Goal: Contribute content: Contribute content

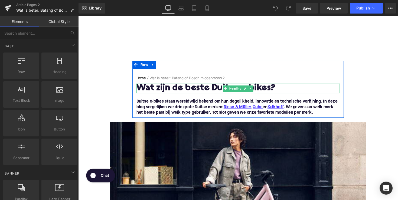
click at [212, 92] on h1 "Wat zijn de beste Duitse e-bikes?" at bounding box center [242, 90] width 209 height 10
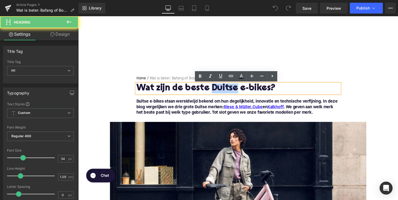
click at [212, 92] on h1 "Wat zijn de beste Duitse e-bikes?" at bounding box center [242, 90] width 209 height 10
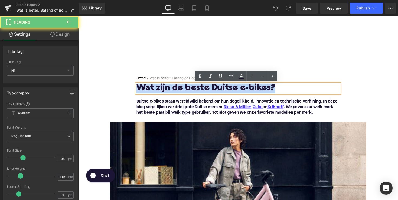
click at [212, 92] on h1 "Wat zijn de beste Duitse e-bikes?" at bounding box center [242, 90] width 209 height 10
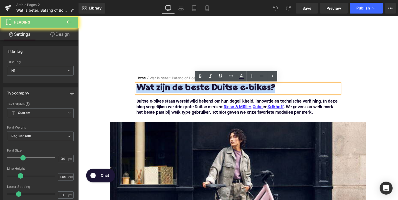
paste div
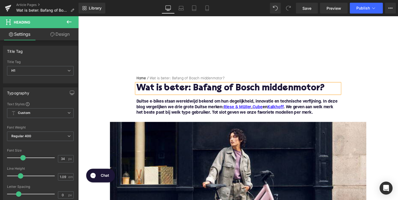
click at [184, 108] on b "Duitse e‑bikes staan wereldwijd bekend om hun degelijkheid, innovatie en techni…" at bounding box center [241, 110] width 206 height 16
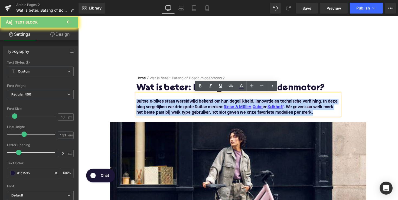
click at [184, 108] on b "Duitse e‑bikes staan wereldwijd bekend om hun degelijkheid, innovatie en techni…" at bounding box center [241, 110] width 206 height 16
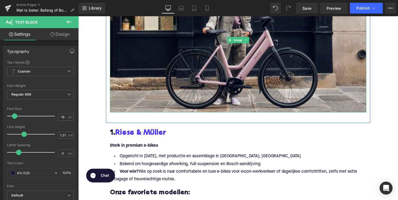
scroll to position [221, 0]
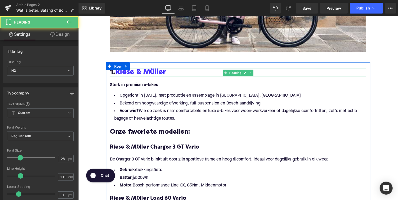
click at [173, 75] on h2 "1. [PERSON_NAME] & Müller" at bounding box center [242, 74] width 263 height 8
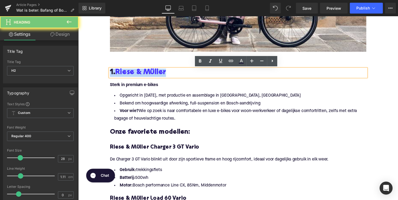
paste div
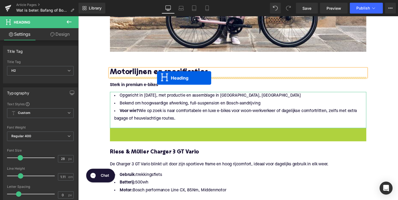
drag, startPoint x: 227, startPoint y: 135, endPoint x: 159, endPoint y: 80, distance: 88.0
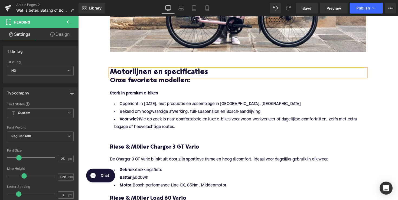
click at [153, 82] on h3 "Onze favoriete modellen:" at bounding box center [242, 82] width 263 height 9
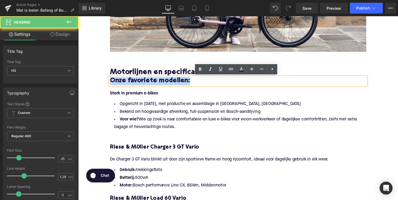
click at [153, 82] on h3 "Onze favoriete modellen:" at bounding box center [242, 82] width 263 height 9
paste div
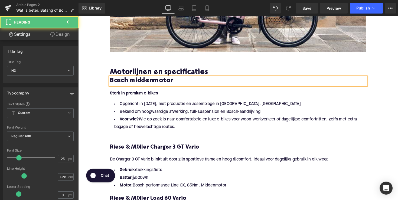
click at [111, 82] on h3 "Bosch middenmotor" at bounding box center [242, 82] width 263 height 9
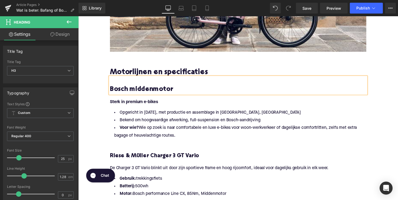
click at [148, 102] on strong "Sterk in premium e-bikes" at bounding box center [135, 104] width 49 height 4
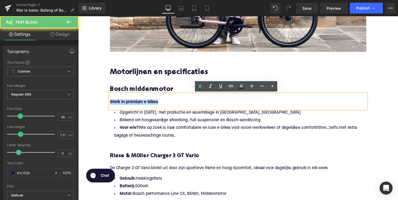
click at [148, 102] on strong "Sterk in premium e-bikes" at bounding box center [135, 104] width 49 height 4
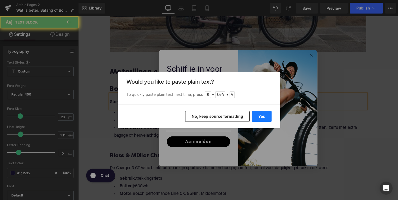
click at [262, 115] on button "Yes" at bounding box center [262, 116] width 20 height 11
type input "Biedt een uitgebreid gamma middenmotoren, waaronder:"
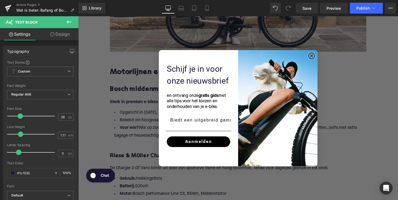
click at [316, 56] on circle "Close dialog" at bounding box center [318, 57] width 6 height 6
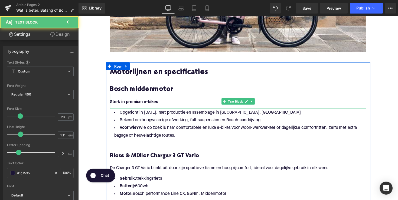
click at [147, 105] on strong "Sterk in premium e-bikes" at bounding box center [135, 104] width 49 height 4
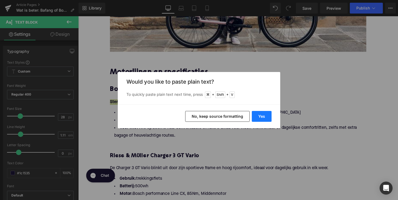
click at [263, 112] on button "Yes" at bounding box center [262, 116] width 20 height 11
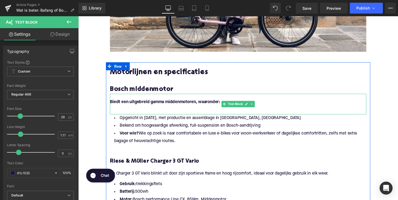
click at [167, 100] on p at bounding box center [242, 99] width 263 height 6
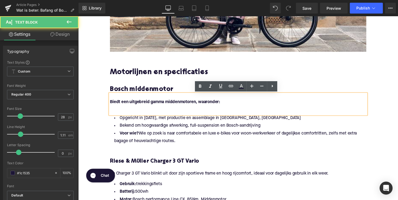
click at [164, 105] on b "Biedt een uitgebreid gamma middenmotoren, waaronder:" at bounding box center [167, 104] width 113 height 4
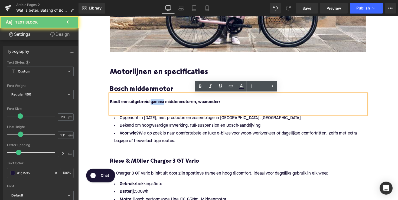
click at [164, 105] on b "Biedt een uitgebreid gamma middenmotoren, waaronder:" at bounding box center [167, 104] width 113 height 4
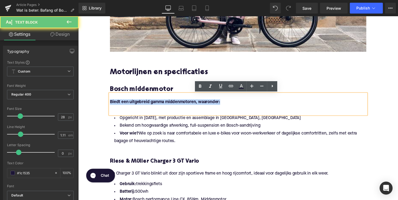
click at [164, 105] on b "Biedt een uitgebreid gamma middenmotoren, waaronder:" at bounding box center [167, 104] width 113 height 4
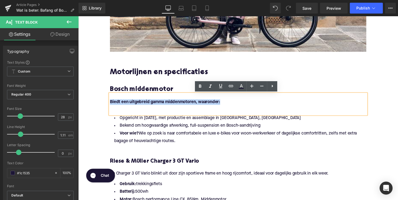
click at [288, 76] on h2 "Motorlijnen en specificaties" at bounding box center [242, 74] width 263 height 8
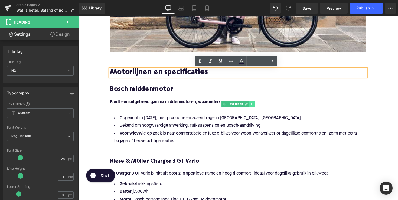
click at [256, 105] on icon at bounding box center [256, 106] width 3 height 3
click at [258, 106] on icon at bounding box center [259, 106] width 3 height 3
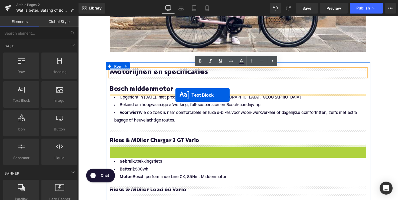
drag, startPoint x: 228, startPoint y: 157, endPoint x: 178, endPoint y: 97, distance: 77.9
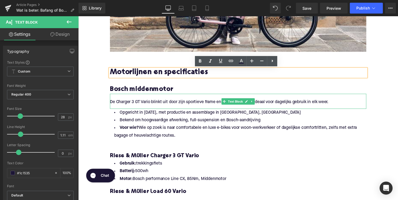
click at [175, 105] on p "De Charger 3 GT Vario blinkt uit door zijn sportieve frame en hoog rijcomfort, …" at bounding box center [242, 104] width 263 height 6
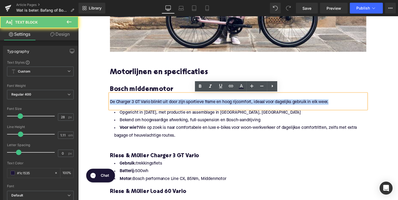
click at [175, 105] on p "De Charger 3 GT Vario blinkt uit door zijn sportieve frame en hoog rijcomfort, …" at bounding box center [242, 104] width 263 height 6
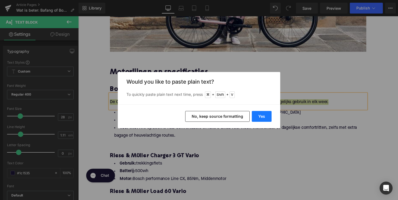
click at [257, 115] on button "Yes" at bounding box center [262, 116] width 20 height 11
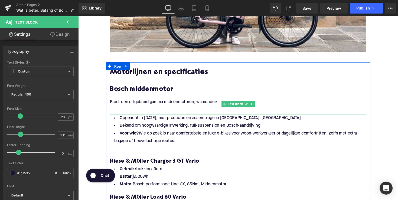
click at [143, 109] on p at bounding box center [242, 110] width 263 height 6
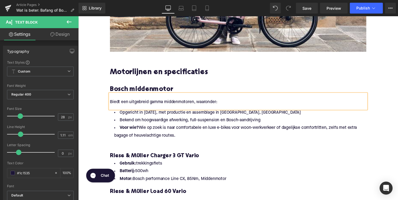
click at [181, 138] on li "Voor wie? Wie op zoek is naar comfortabele en luxe e-bikes voor woon-werkverkee…" at bounding box center [242, 135] width 263 height 16
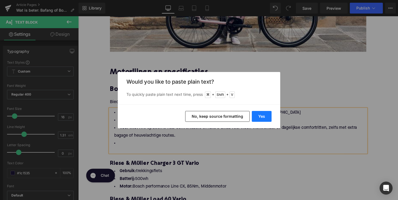
click at [257, 118] on button "Yes" at bounding box center [262, 116] width 20 height 11
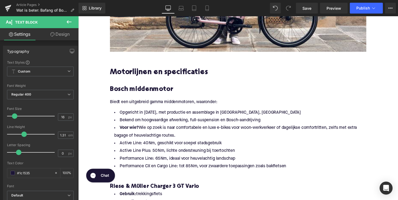
drag, startPoint x: 184, startPoint y: 139, endPoint x: 101, endPoint y: 113, distance: 86.7
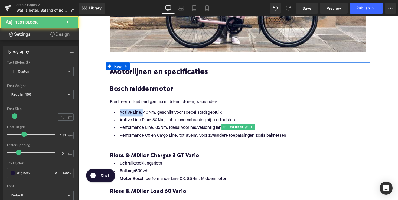
drag, startPoint x: 142, startPoint y: 114, endPoint x: 119, endPoint y: 114, distance: 22.5
click at [119, 114] on li "Active Line: 40 Nm, geschikt voor soepel stadsgebruik" at bounding box center [242, 115] width 263 height 8
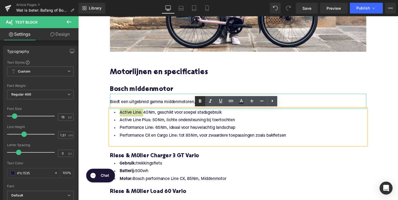
click at [198, 102] on icon at bounding box center [200, 101] width 7 height 7
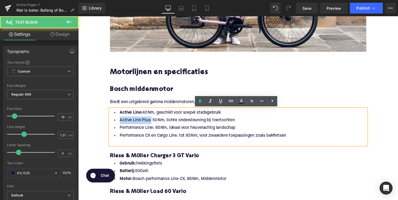
drag, startPoint x: 150, startPoint y: 123, endPoint x: 107, endPoint y: 123, distance: 43.3
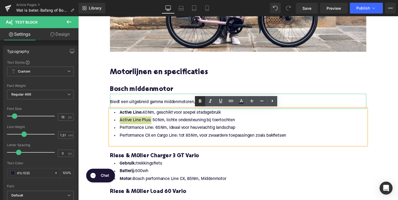
click at [197, 100] on link at bounding box center [200, 101] width 10 height 10
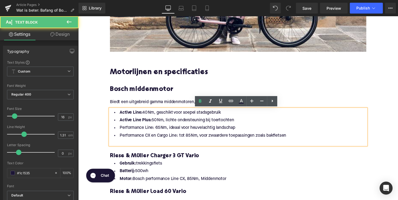
click at [155, 130] on li "Performance Line: 65 Nm, ideaal voor heuvelachtig landschap" at bounding box center [242, 131] width 263 height 8
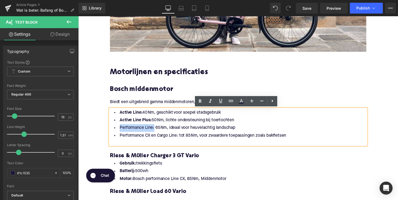
drag, startPoint x: 154, startPoint y: 131, endPoint x: 103, endPoint y: 131, distance: 50.7
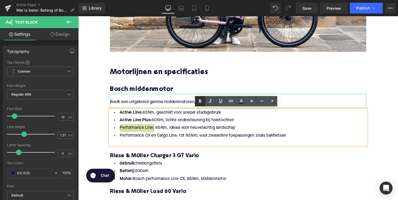
click at [200, 101] on icon at bounding box center [200, 101] width 7 height 7
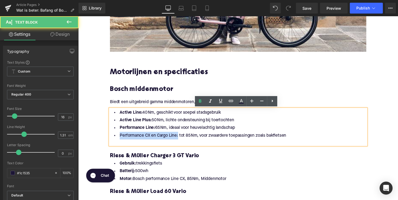
drag, startPoint x: 179, startPoint y: 140, endPoint x: 114, endPoint y: 138, distance: 64.5
click at [114, 138] on li "Performance CX en Cargo Line: tot 85 Nm, voor zwaardere toepassingen zoals bakf…" at bounding box center [242, 139] width 263 height 8
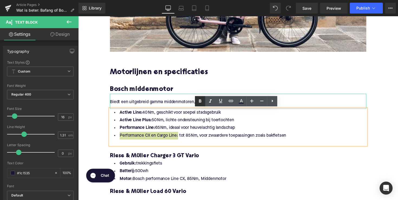
click at [200, 103] on icon at bounding box center [200, 101] width 7 height 7
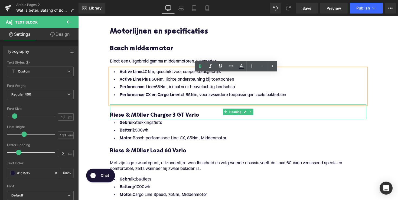
scroll to position [267, 0]
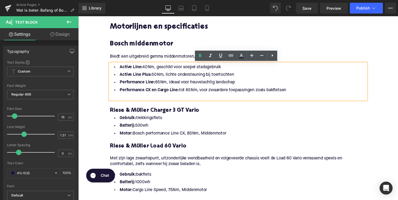
click at [164, 111] on h4 "Riese & Müller Charger 3 GT Vario" at bounding box center [242, 113] width 263 height 8
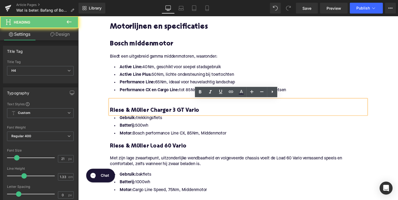
click at [164, 111] on h4 "Riese & Müller Charger 3 GT Vario" at bounding box center [242, 113] width 263 height 8
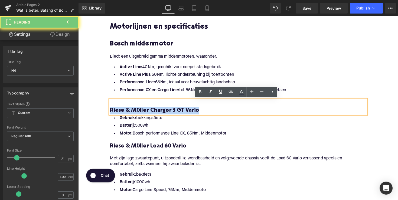
paste div
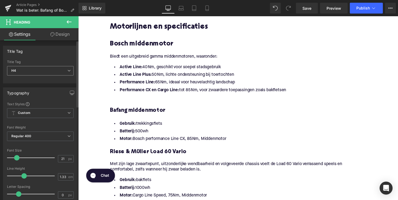
click at [61, 71] on span "H4" at bounding box center [40, 70] width 67 height 9
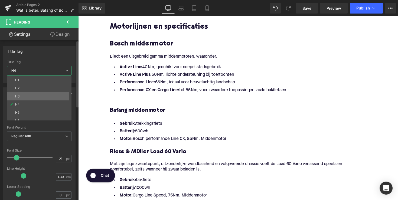
click at [53, 95] on li "H3" at bounding box center [40, 96] width 67 height 8
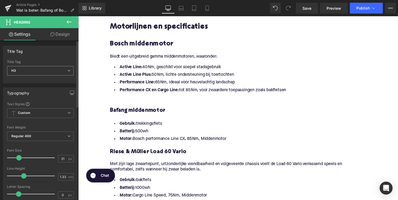
type input "25"
type input "1.28"
type input "100"
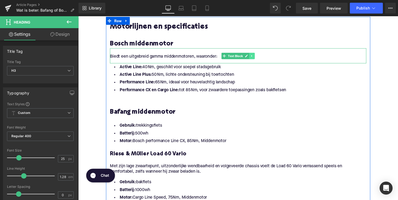
click at [254, 55] on link at bounding box center [257, 57] width 6 height 7
click at [253, 58] on icon at bounding box center [253, 56] width 3 height 3
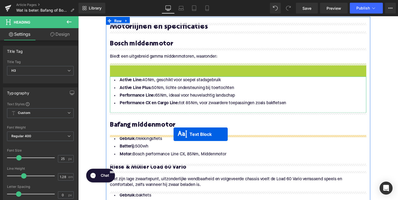
drag, startPoint x: 228, startPoint y: 72, endPoint x: 176, endPoint y: 137, distance: 83.1
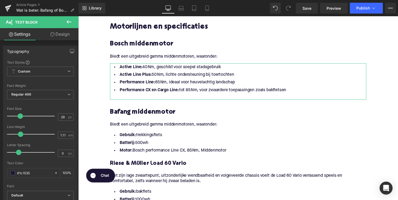
click at [141, 127] on p "Biedt een uitgebreid gamma middenmotoren, waaronder:" at bounding box center [242, 128] width 263 height 6
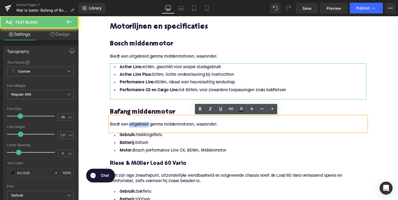
click at [141, 127] on p "Biedt een uitgebreid gamma middenmotoren, waaronder:" at bounding box center [242, 128] width 263 height 6
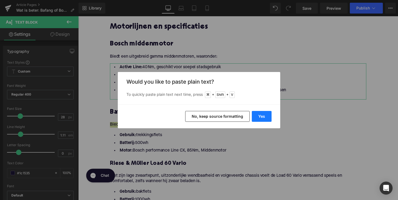
click at [263, 118] on button "Yes" at bounding box center [262, 116] width 20 height 11
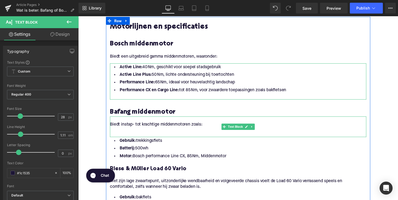
click at [126, 133] on p at bounding box center [242, 133] width 263 height 6
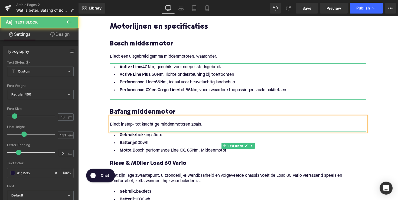
click at [231, 154] on li "Motor: Bosch performance Line CX, 85Nm, Middenmotor" at bounding box center [242, 154] width 263 height 8
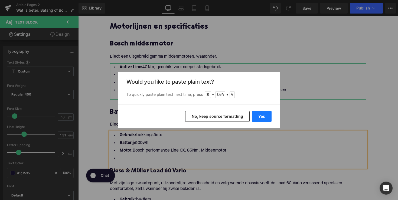
click at [259, 113] on button "Yes" at bounding box center [262, 116] width 20 height 11
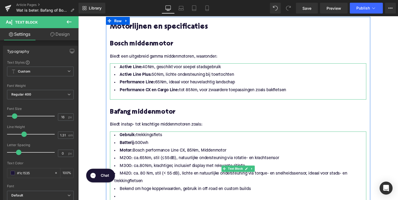
scroll to position [291, 0]
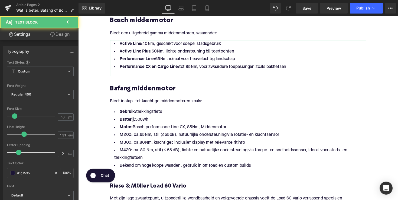
drag, startPoint x: 232, startPoint y: 131, endPoint x: 102, endPoint y: 113, distance: 130.9
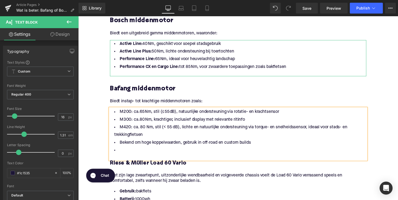
click at [124, 154] on li at bounding box center [242, 154] width 263 height 8
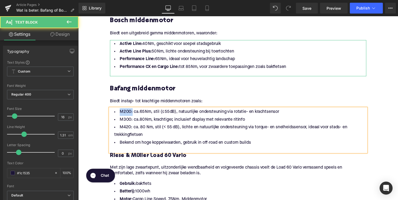
drag, startPoint x: 132, startPoint y: 115, endPoint x: 114, endPoint y: 114, distance: 17.7
click at [114, 114] on li "M200: ca. 65 Nm, stil (≤ 55 dB), natuurlijke ondersteuning via rotatie- en krac…" at bounding box center [242, 115] width 263 height 8
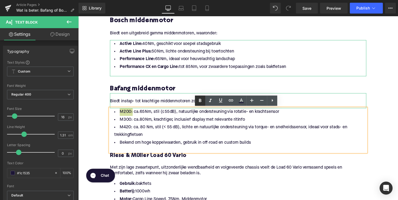
click at [197, 99] on icon at bounding box center [200, 101] width 7 height 7
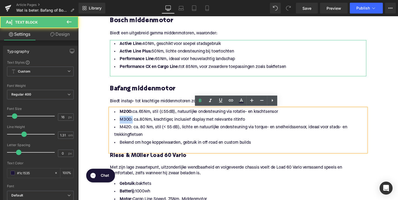
drag, startPoint x: 131, startPoint y: 122, endPoint x: 109, endPoint y: 122, distance: 21.7
click at [111, 122] on div "M200: ca. 65 Nm, stil (≤ 55 dB), natuurlijke ondersteuning via rotatie- en krac…" at bounding box center [242, 133] width 263 height 45
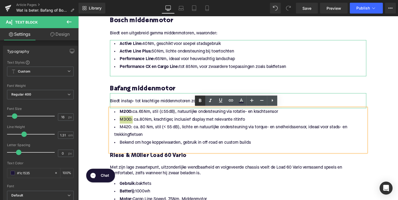
click at [201, 103] on icon at bounding box center [200, 101] width 7 height 7
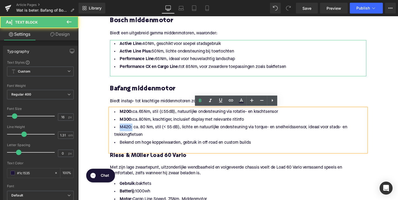
drag, startPoint x: 132, startPoint y: 130, endPoint x: 116, endPoint y: 130, distance: 16.0
click at [116, 130] on li "M420: ca. 80 Nm, stil (< 55 dB), lichte en natuurlijke ondersteuning via torque…" at bounding box center [242, 134] width 263 height 16
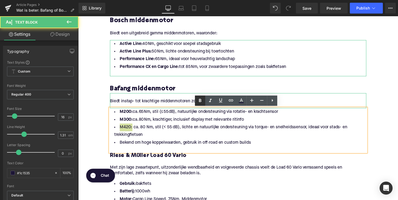
click at [201, 101] on icon at bounding box center [200, 100] width 2 height 3
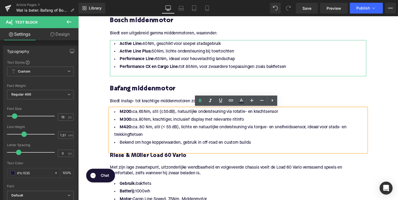
click at [163, 159] on h4 "Riese & Müller Load 60 Vario" at bounding box center [242, 160] width 263 height 8
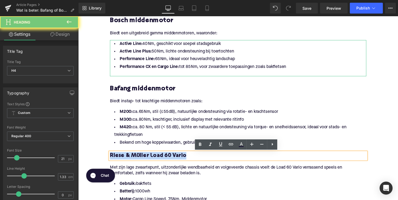
paste div
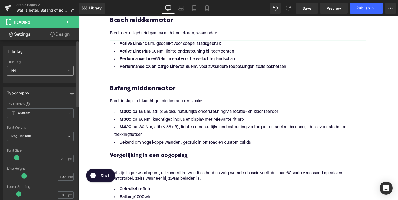
click at [46, 70] on span "H4" at bounding box center [40, 70] width 67 height 9
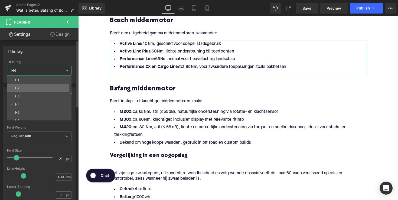
click at [41, 88] on li "H2" at bounding box center [40, 88] width 67 height 8
type input "28"
type input "1.11"
type input "100"
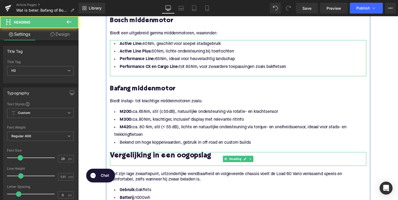
click at [129, 166] on div at bounding box center [242, 167] width 263 height 6
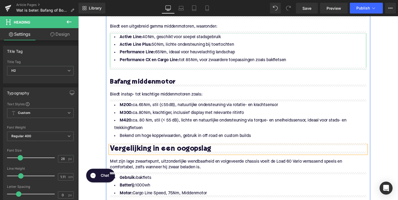
scroll to position [300, 0]
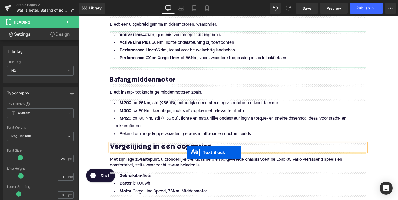
drag, startPoint x: 226, startPoint y: 172, endPoint x: 190, endPoint y: 156, distance: 40.1
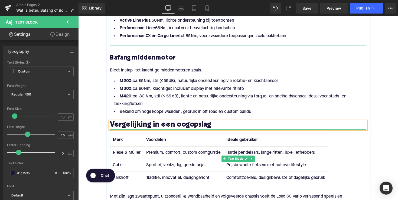
scroll to position [331, 0]
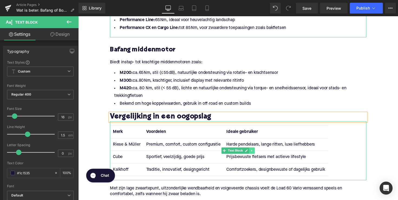
click at [257, 153] on icon at bounding box center [256, 154] width 3 height 3
click at [258, 155] on icon at bounding box center [259, 154] width 3 height 3
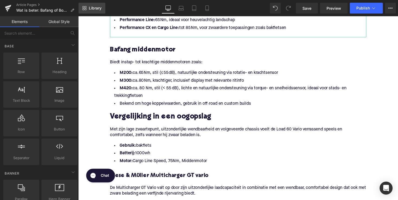
click at [87, 12] on link "Library" at bounding box center [92, 8] width 27 height 11
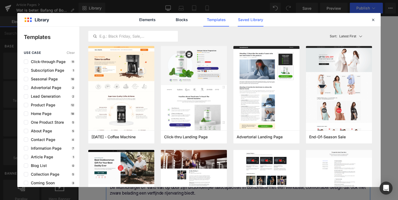
click at [254, 19] on link "Saved Library" at bounding box center [251, 20] width 26 height 14
click at [245, 19] on link "Saved Library" at bounding box center [251, 20] width 26 height 14
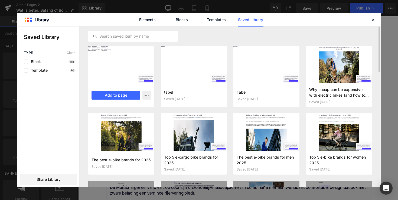
click at [115, 90] on div "table Saved [DATE] Add to page" at bounding box center [121, 95] width 66 height 24
click at [116, 95] on button "Add to page" at bounding box center [116, 95] width 49 height 9
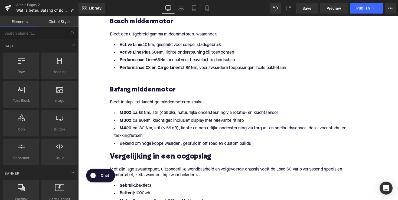
scroll to position [328, 0]
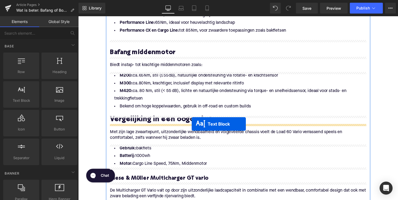
drag, startPoint x: 228, startPoint y: 93, endPoint x: 195, endPoint y: 127, distance: 47.5
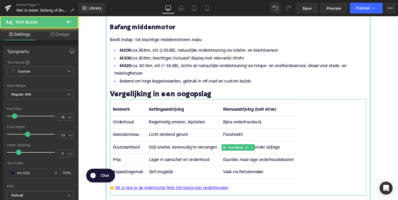
scroll to position [380, 0]
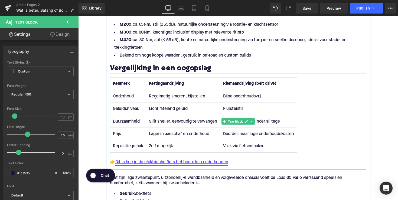
click at [214, 166] on link "Dit is hoe je de elektrische fiets het beste kan onderhouden" at bounding box center [174, 166] width 116 height 7
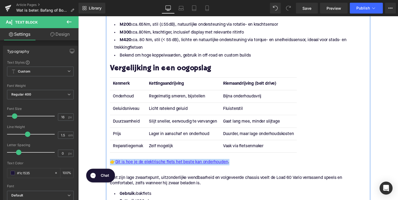
drag, startPoint x: 241, startPoint y: 165, endPoint x: 105, endPoint y: 164, distance: 135.7
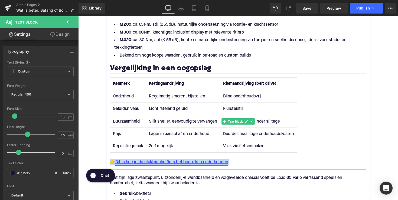
click at [122, 165] on link "Dit is hoe je de elektrische fiets het beste kan onderhouden" at bounding box center [174, 166] width 116 height 7
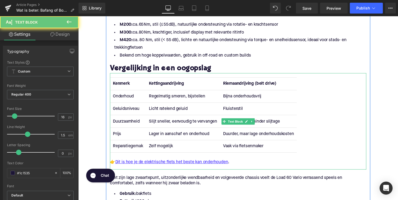
click at [115, 166] on div "👉 Dit is hoe je de elektrische fiets het beste kan onderhouden ." at bounding box center [242, 166] width 263 height 7
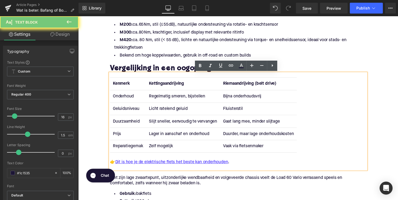
click at [115, 166] on div "👉 Dit is hoe je de elektrische fiets het beste kan onderhouden ." at bounding box center [242, 166] width 263 height 7
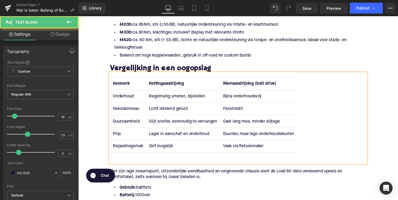
click at [169, 83] on strong "Kettingaandrijving" at bounding box center [169, 85] width 36 height 4
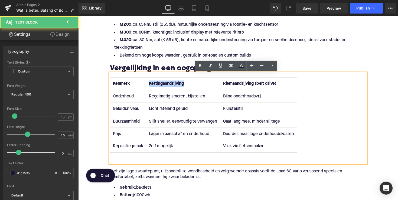
click at [169, 83] on strong "Kettingaandrijving" at bounding box center [169, 85] width 36 height 4
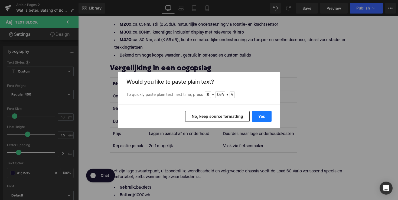
click at [263, 118] on button "Yes" at bounding box center [262, 116] width 20 height 11
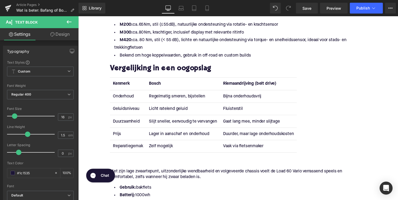
click at [244, 86] on strong "Riemaandrijving (belt drive)" at bounding box center [254, 85] width 55 height 4
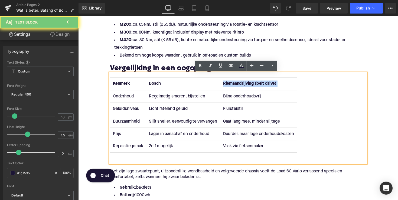
click at [244, 86] on strong "Riemaandrijving (belt drive)" at bounding box center [254, 85] width 55 height 4
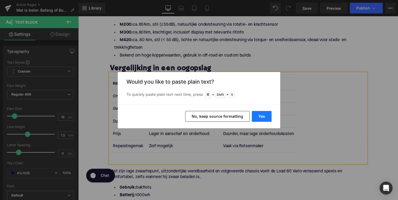
click at [268, 119] on button "Yes" at bounding box center [262, 116] width 20 height 11
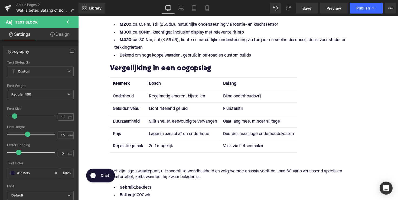
click at [127, 100] on td "Onderhoud" at bounding box center [129, 98] width 37 height 13
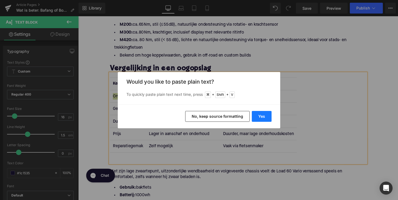
click at [255, 115] on button "Yes" at bounding box center [262, 116] width 20 height 11
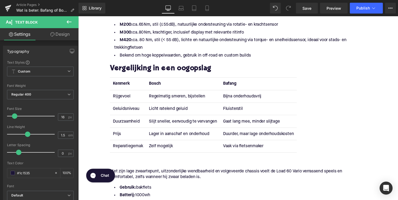
click at [171, 95] on td "Regelmatig smeren, bijstellen" at bounding box center [186, 98] width 76 height 13
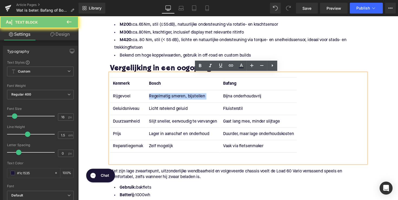
click at [171, 95] on td "Regelmatig smeren, bijstellen" at bounding box center [186, 98] width 76 height 13
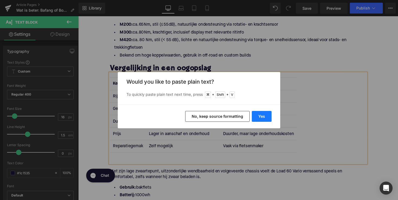
click at [258, 113] on button "Yes" at bounding box center [262, 116] width 20 height 11
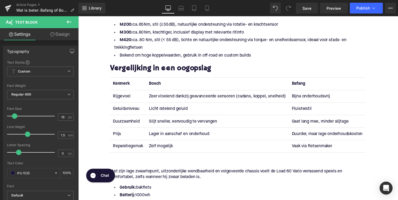
click at [314, 98] on td "Bijna onderhoudsvrij" at bounding box center [333, 98] width 79 height 13
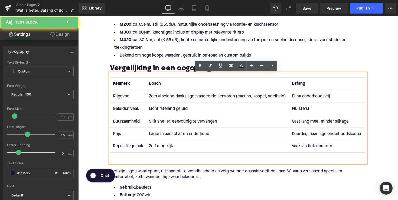
click at [312, 102] on td "Bijna onderhoudsvrij" at bounding box center [333, 98] width 79 height 13
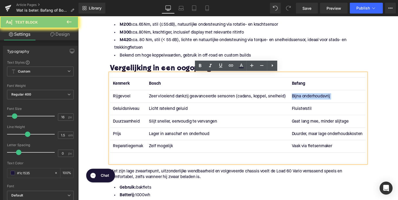
click at [312, 102] on td "Bijna onderhoudsvrij" at bounding box center [333, 98] width 79 height 13
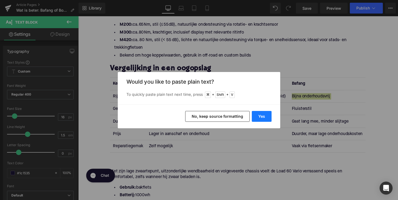
click at [263, 114] on button "Yes" at bounding box center [262, 116] width 20 height 11
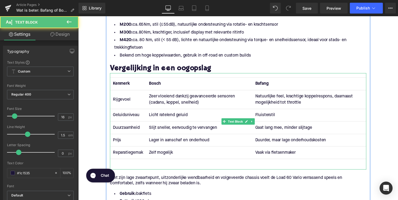
click at [125, 120] on td "Geluidsniveau" at bounding box center [129, 117] width 37 height 13
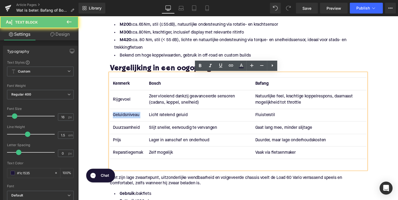
click at [125, 120] on td "Geluidsniveau" at bounding box center [129, 117] width 37 height 13
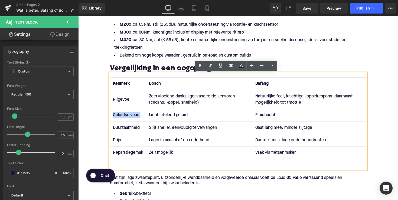
click at [174, 117] on td "Licht ratelend geluid" at bounding box center [202, 117] width 109 height 13
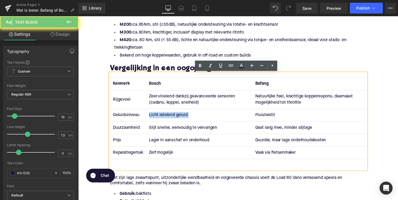
click at [174, 117] on td "Licht ratelend geluid" at bounding box center [202, 117] width 109 height 13
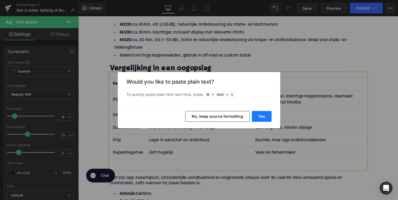
click at [258, 115] on button "Yes" at bounding box center [262, 116] width 20 height 11
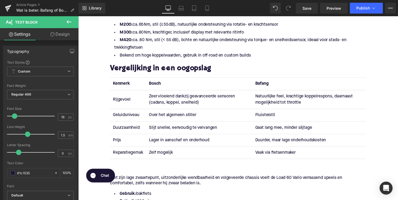
click at [272, 115] on td "Fluisterstil" at bounding box center [315, 117] width 117 height 13
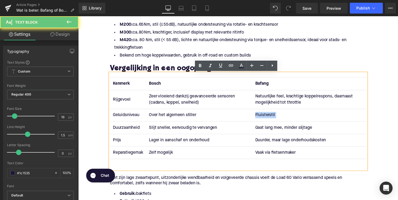
click at [272, 115] on td "Fluisterstil" at bounding box center [315, 117] width 117 height 13
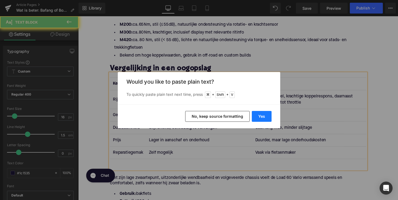
click at [269, 119] on button "Yes" at bounding box center [262, 116] width 20 height 11
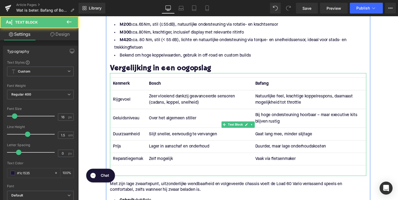
click at [127, 137] on td "Duurzaamheid" at bounding box center [129, 137] width 37 height 13
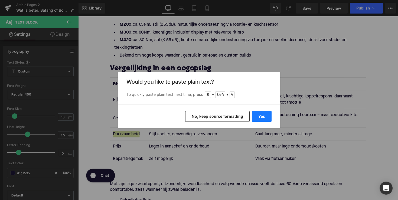
click at [255, 115] on button "Yes" at bounding box center [262, 116] width 20 height 11
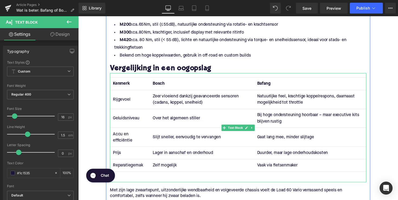
click at [162, 138] on td "Slijt sneller, eenvoudig te vervangen" at bounding box center [205, 140] width 107 height 19
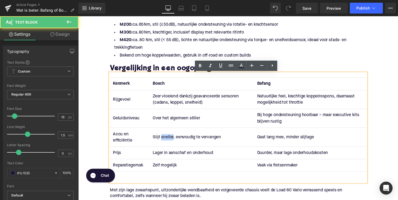
click at [162, 138] on td "Slijt sneller, eenvoudig te vervangen" at bounding box center [205, 140] width 107 height 19
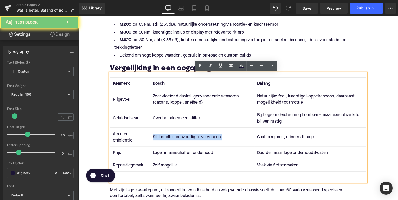
click at [162, 138] on td "Slijt sneller, eenvoudig te vervangen" at bounding box center [205, 140] width 107 height 19
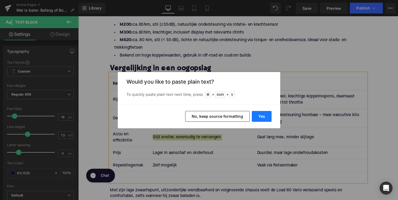
click at [261, 114] on button "Yes" at bounding box center [262, 116] width 20 height 11
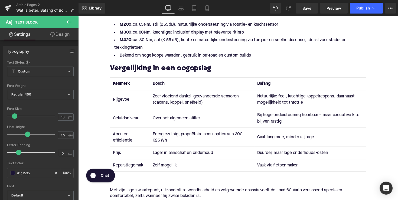
click at [289, 140] on td "Gaat lang mee, minder slijtage" at bounding box center [316, 140] width 115 height 19
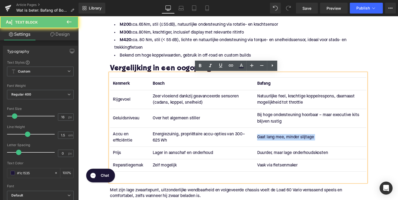
click at [289, 140] on td "Gaat lang mee, minder slijtage" at bounding box center [316, 140] width 115 height 19
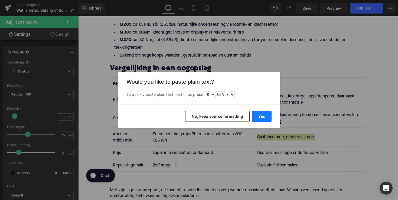
click at [267, 115] on button "Yes" at bounding box center [262, 116] width 20 height 11
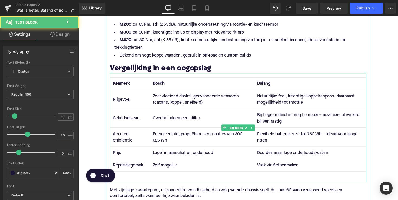
click at [117, 154] on td "Prijs" at bounding box center [131, 156] width 41 height 13
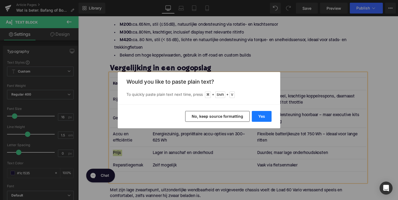
click at [261, 114] on button "Yes" at bounding box center [262, 116] width 20 height 11
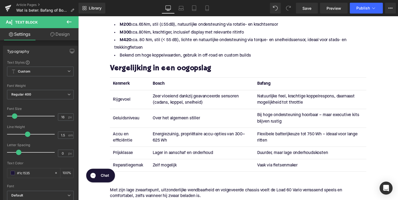
click at [184, 156] on td "Lager in aanschaf en onderhoud" at bounding box center [205, 156] width 107 height 13
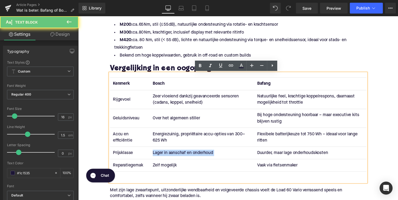
click at [184, 156] on td "Lager in aanschaf en onderhoud" at bounding box center [205, 156] width 107 height 13
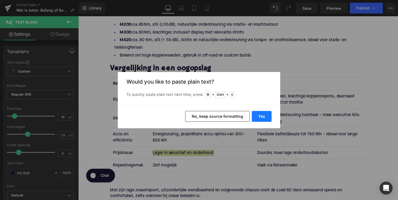
click at [258, 116] on button "Yes" at bounding box center [262, 116] width 20 height 11
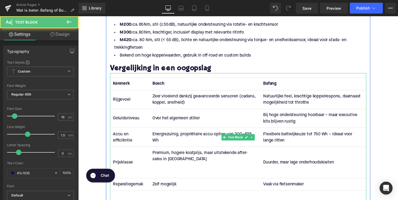
click at [167, 174] on td "Premium, hogere kostprijs, maar uitstekende after-sales in [GEOGRAPHIC_DATA]" at bounding box center [208, 166] width 114 height 32
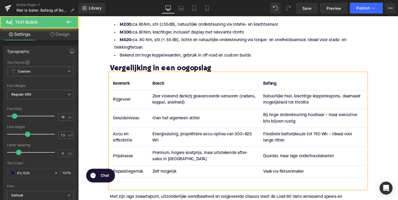
click at [207, 157] on td "Premium, hogere kostprijs, maar uitstekende after-sales in [GEOGRAPHIC_DATA]" at bounding box center [208, 159] width 114 height 19
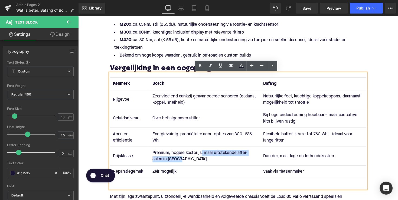
drag, startPoint x: 201, startPoint y: 157, endPoint x: 203, endPoint y: 162, distance: 6.1
click at [203, 162] on td "Premium, hogere kostprijs, maar uitstekende after-sales in [GEOGRAPHIC_DATA]" at bounding box center [208, 159] width 114 height 19
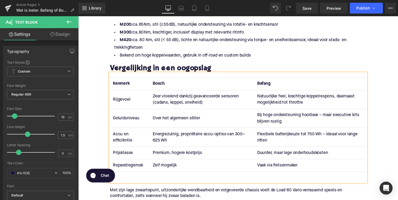
click at [278, 155] on td "Duurder, maar lage onderhoudskosten" at bounding box center [316, 156] width 115 height 13
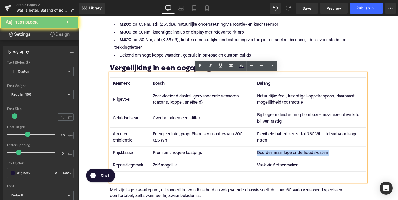
click at [278, 155] on td "Duurder, maar lage onderhoudskosten" at bounding box center [316, 156] width 115 height 13
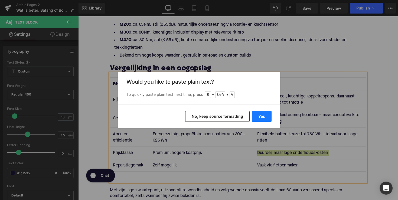
click at [258, 115] on button "Yes" at bounding box center [262, 116] width 20 height 11
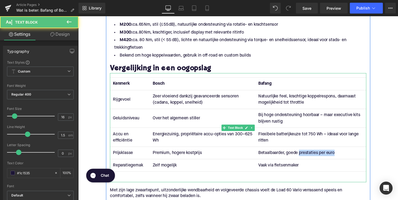
drag, startPoint x: 303, startPoint y: 156, endPoint x: 341, endPoint y: 156, distance: 37.1
click at [341, 156] on td "Betaalbaarder, goede prestaties per euro" at bounding box center [317, 156] width 114 height 13
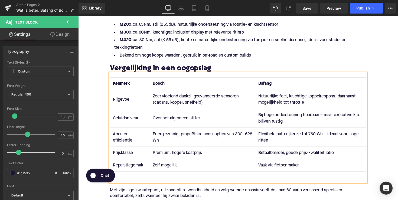
click at [123, 157] on td "Prijsklasse" at bounding box center [131, 156] width 41 height 13
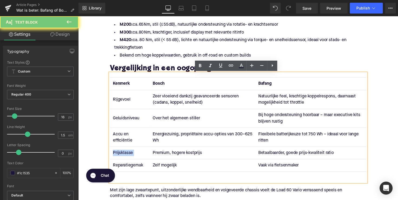
click at [123, 157] on td "Prijsklasse" at bounding box center [131, 156] width 41 height 13
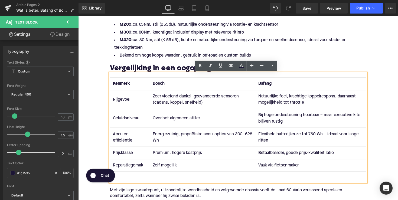
click at [124, 170] on td "Reparatiegemak" at bounding box center [131, 169] width 41 height 13
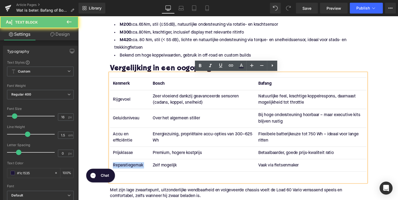
click at [124, 170] on td "Reparatiegemak" at bounding box center [131, 169] width 41 height 13
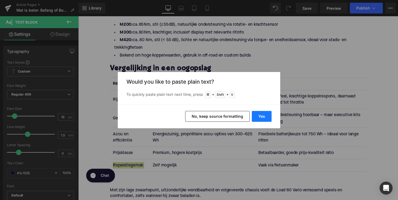
click at [260, 115] on button "Yes" at bounding box center [262, 116] width 20 height 11
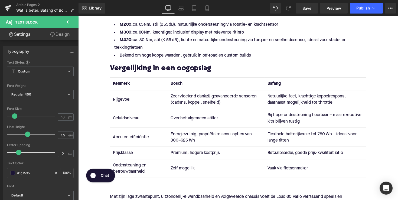
click at [177, 174] on td "Zelf mogelijk" at bounding box center [219, 172] width 99 height 19
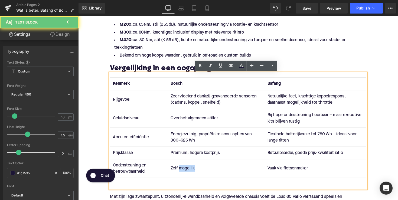
click at [177, 174] on td "Zelf mogelijk" at bounding box center [219, 172] width 99 height 19
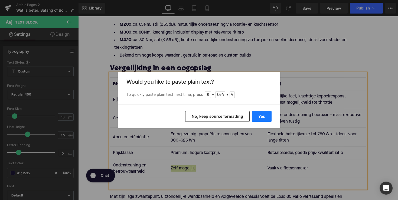
click at [266, 116] on button "Yes" at bounding box center [262, 116] width 20 height 11
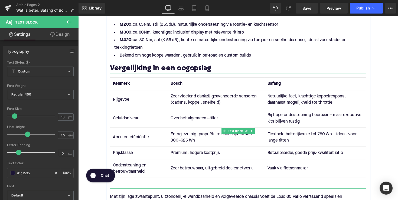
click at [292, 171] on td "Vaak via fietsenmaker" at bounding box center [321, 172] width 104 height 19
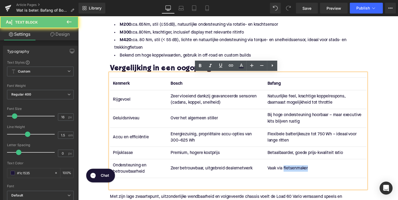
click at [292, 171] on td "Vaak via fietsenmaker" at bounding box center [321, 172] width 104 height 19
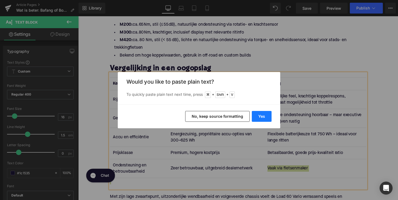
click at [264, 117] on button "Yes" at bounding box center [262, 116] width 20 height 11
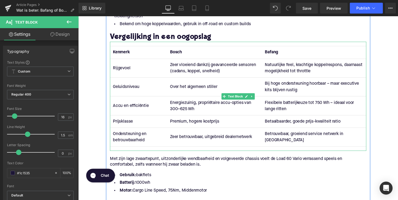
scroll to position [448, 0]
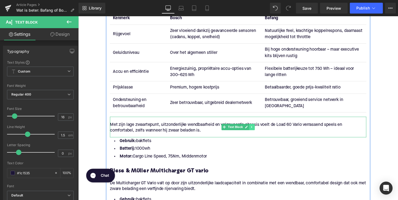
click at [257, 132] on link at bounding box center [257, 130] width 6 height 7
click at [256, 129] on link at bounding box center [259, 130] width 6 height 7
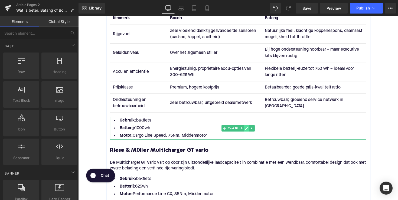
click at [250, 132] on icon at bounding box center [250, 130] width 3 height 3
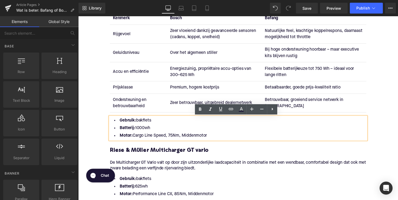
click at [249, 166] on div "De Multicharger GT Vario valt op door zijn uitzonderlijke laadcapaciteit in com…" at bounding box center [242, 168] width 263 height 21
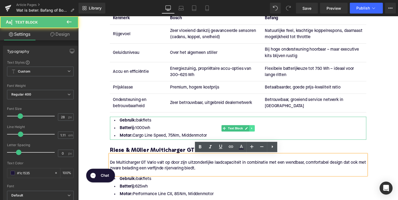
click at [256, 131] on icon at bounding box center [256, 130] width 3 height 3
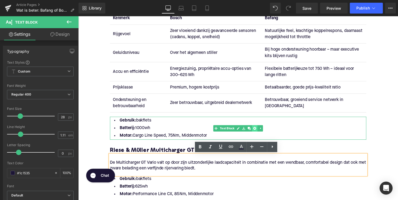
click at [258, 132] on icon at bounding box center [259, 130] width 3 height 3
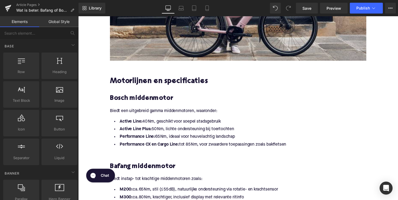
scroll to position [221, 0]
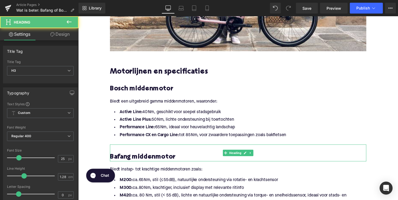
click at [112, 159] on h3 "Bafang middenmotor" at bounding box center [242, 160] width 263 height 9
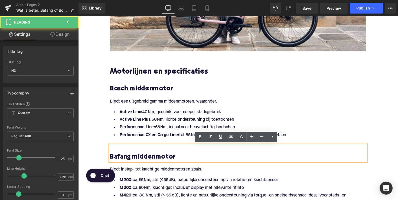
click at [111, 160] on h3 "Bafang middenmotor" at bounding box center [242, 160] width 263 height 9
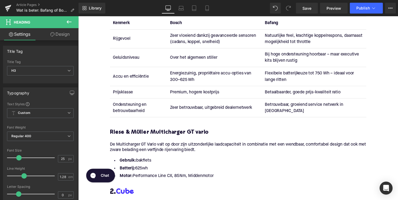
scroll to position [451, 0]
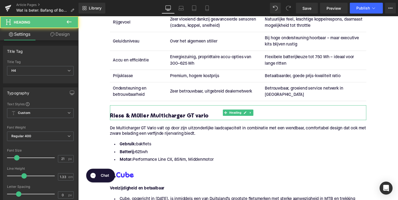
click at [157, 118] on h4 "Riese & Müller Multicharger GT vario" at bounding box center [242, 119] width 263 height 8
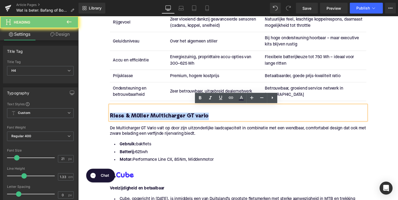
paste div
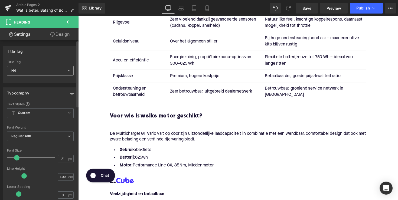
click at [60, 74] on span "H4" at bounding box center [40, 70] width 67 height 9
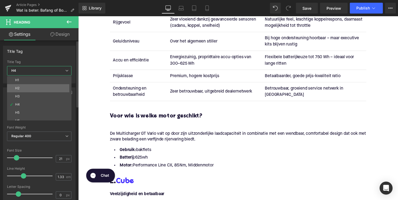
click at [54, 89] on li "H2" at bounding box center [40, 88] width 67 height 8
type input "28"
type input "1.11"
type input "100"
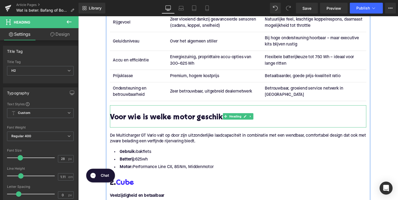
click at [179, 127] on div at bounding box center [242, 128] width 263 height 6
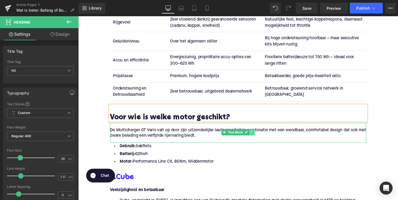
click at [256, 134] on icon at bounding box center [256, 135] width 3 height 3
click at [257, 135] on link at bounding box center [259, 135] width 6 height 7
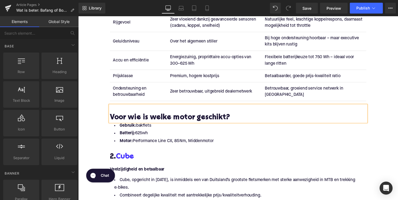
click at [213, 144] on li "Motor: Performance Line CX, 85Nm, Middenmotor" at bounding box center [242, 144] width 263 height 8
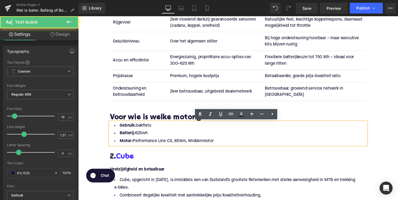
click at [225, 144] on li "Motor: Performance Line CX, 85Nm, Middenmotor" at bounding box center [242, 144] width 263 height 8
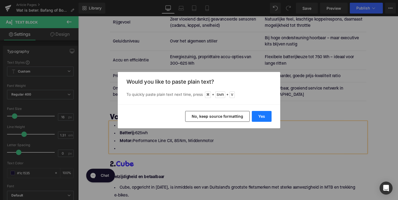
click at [266, 115] on button "Yes" at bounding box center [262, 116] width 20 height 11
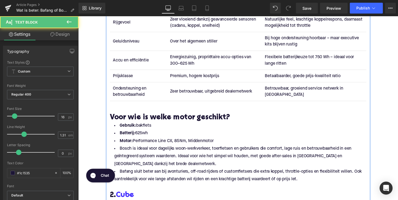
drag, startPoint x: 220, startPoint y: 143, endPoint x: 107, endPoint y: 130, distance: 113.8
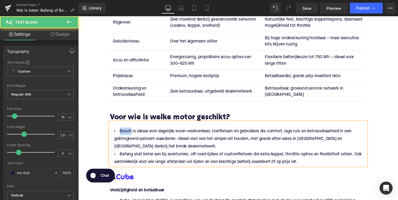
drag, startPoint x: 131, startPoint y: 135, endPoint x: 112, endPoint y: 133, distance: 18.8
click at [112, 133] on li "Bosch is ideaal voor dagelijks woon-werkverkeer, toerfietsen en gebruikers die …" at bounding box center [242, 142] width 263 height 24
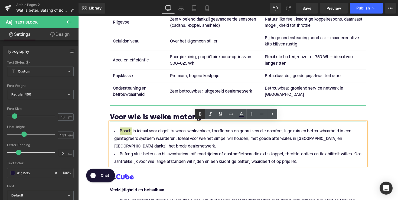
click at [201, 117] on icon at bounding box center [200, 114] width 7 height 7
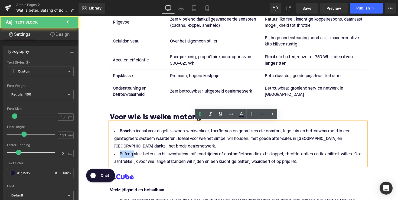
drag, startPoint x: 133, startPoint y: 157, endPoint x: 116, endPoint y: 157, distance: 16.8
click at [116, 157] on li "Bafang sluit beter aan bij avonturiers, off-road rijders of customfietsers die …" at bounding box center [242, 162] width 263 height 16
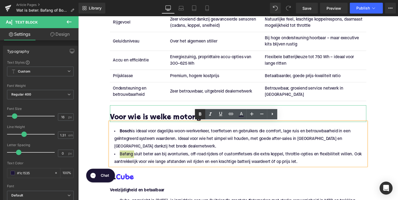
click at [200, 116] on icon at bounding box center [200, 114] width 7 height 7
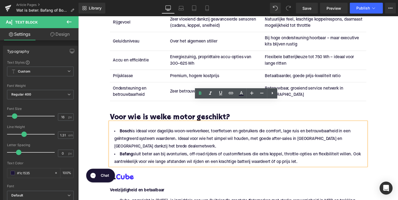
scroll to position [493, 0]
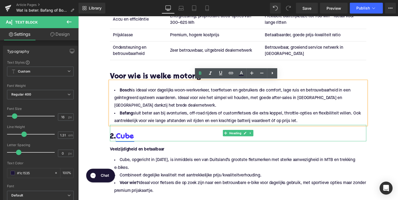
click at [129, 141] on link "Cube" at bounding box center [126, 140] width 19 height 8
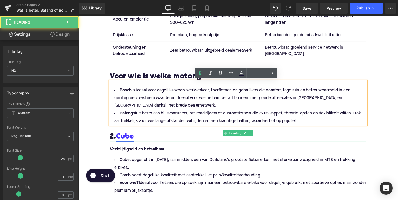
click at [129, 141] on link "Cube" at bounding box center [126, 140] width 19 height 8
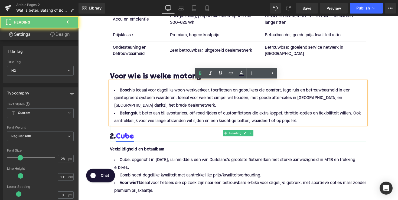
click at [129, 141] on link "Cube" at bounding box center [126, 140] width 19 height 8
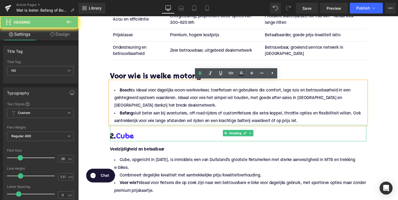
click at [143, 140] on h2 "2. Cube" at bounding box center [242, 140] width 263 height 8
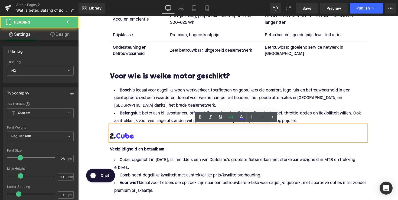
click at [143, 140] on h2 "2. Cube" at bounding box center [242, 140] width 263 height 8
paste div
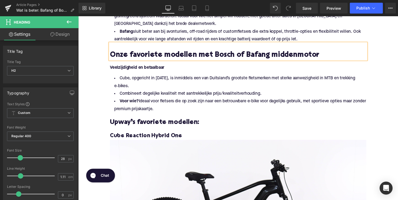
scroll to position [581, 0]
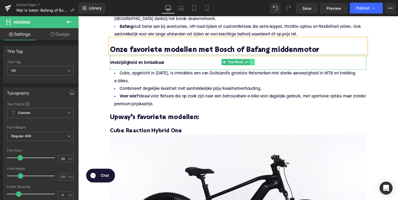
click at [256, 64] on icon at bounding box center [256, 63] width 3 height 3
click at [258, 62] on icon at bounding box center [259, 63] width 3 height 3
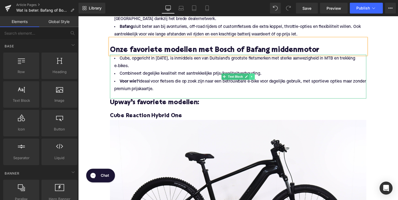
click at [256, 78] on icon at bounding box center [256, 78] width 1 height 2
click at [258, 77] on icon at bounding box center [259, 78] width 3 height 3
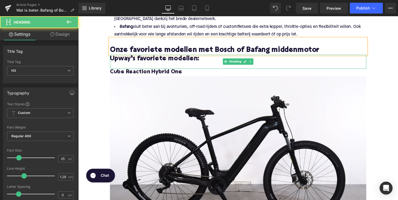
click at [153, 57] on span "Upway’s favoriete modellen:" at bounding box center [157, 60] width 92 height 7
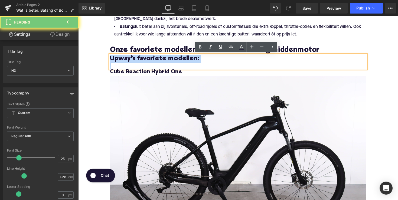
click at [153, 57] on span "Upway’s favoriete modellen:" at bounding box center [157, 60] width 92 height 7
paste div
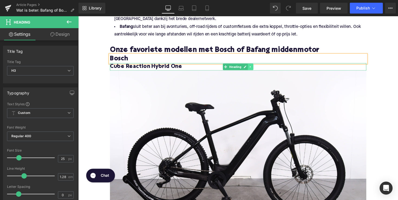
click at [254, 67] on icon at bounding box center [255, 68] width 3 height 3
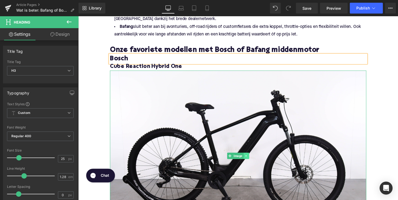
click at [250, 160] on icon at bounding box center [250, 160] width 1 height 2
click at [252, 158] on icon at bounding box center [253, 159] width 3 height 3
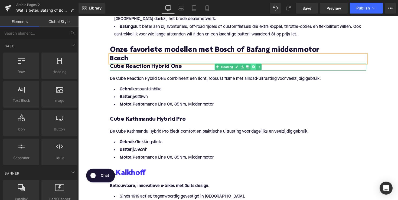
click at [258, 69] on icon at bounding box center [257, 68] width 3 height 3
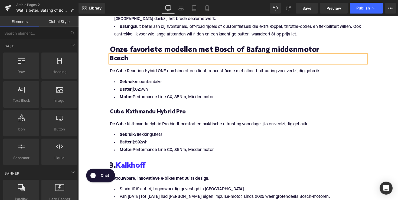
click at [136, 73] on p "De Cube Reaction Hybrid ONE combineert een licht, robuust frame met allroad-uit…" at bounding box center [242, 73] width 263 height 6
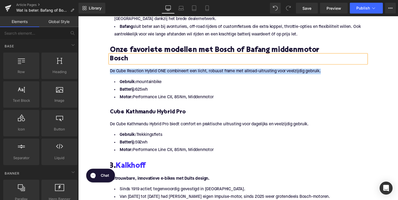
click at [136, 73] on p "De Cube Reaction Hybrid ONE combineert een licht, robuust frame met allroad-uit…" at bounding box center [242, 73] width 263 height 6
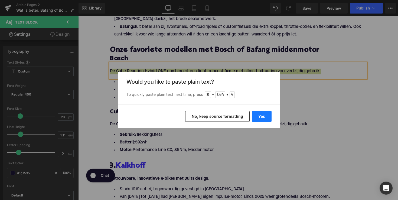
click at [258, 115] on button "Yes" at bounding box center [262, 116] width 20 height 11
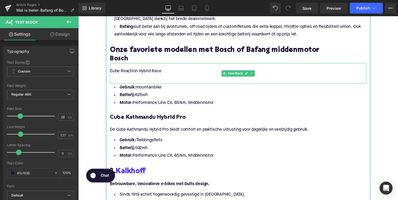
click at [120, 79] on p at bounding box center [242, 79] width 263 height 6
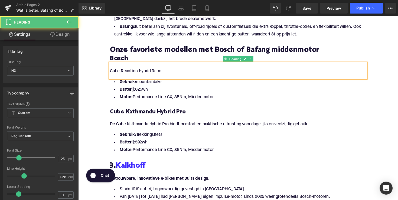
click at [111, 59] on div at bounding box center [111, 60] width 0 height 9
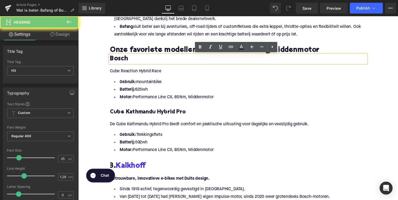
click at [111, 59] on h3 "Bosch" at bounding box center [242, 60] width 263 height 9
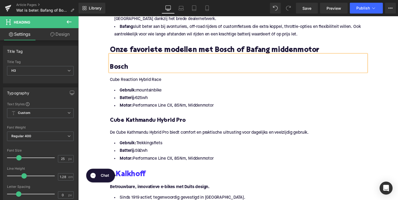
click at [219, 106] on li "Motor: Performance Line CX, 85Nm, Middenmotor" at bounding box center [242, 108] width 263 height 8
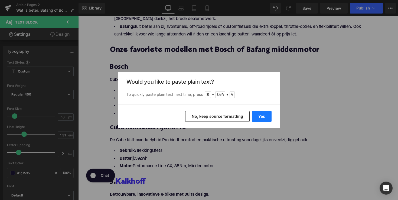
click at [259, 120] on button "Yes" at bounding box center [262, 116] width 20 height 11
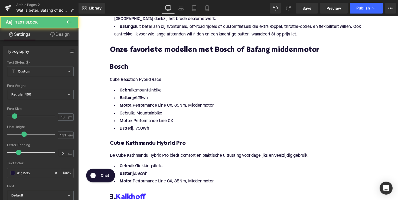
drag, startPoint x: 218, startPoint y: 108, endPoint x: 90, endPoint y: 90, distance: 128.3
click at [90, 90] on div "Home / Wat is beter: Bafang of Bosch middenmotor? Breadcrumbs Wat is beter: Baf…" at bounding box center [242, 130] width 328 height 1299
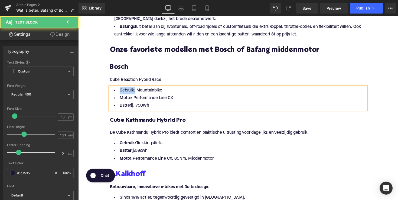
drag, startPoint x: 128, startPoint y: 93, endPoint x: 101, endPoint y: 93, distance: 27.1
click at [101, 93] on div "Home / Wat is beter: Bafang of Bosch middenmotor? Breadcrumbs Wat is beter: Baf…" at bounding box center [242, 118] width 328 height 1275
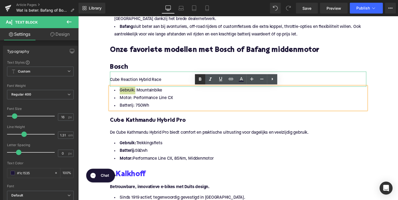
click at [200, 80] on icon at bounding box center [200, 78] width 2 height 3
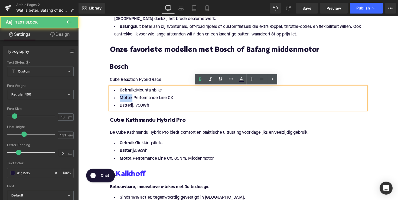
drag, startPoint x: 131, startPoint y: 101, endPoint x: 112, endPoint y: 100, distance: 19.5
click at [112, 100] on li "Motor: Performance Line CX" at bounding box center [242, 100] width 263 height 8
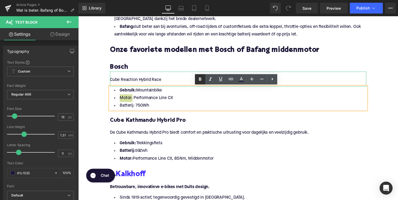
click at [200, 79] on icon at bounding box center [200, 79] width 7 height 7
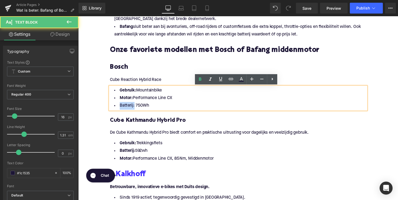
drag, startPoint x: 133, startPoint y: 109, endPoint x: 106, endPoint y: 109, distance: 27.6
click at [107, 109] on div "Motorlijnen en specificaties Heading Bosch middenmotor Heading Biedt een uitgeb…" at bounding box center [242, 131] width 271 height 845
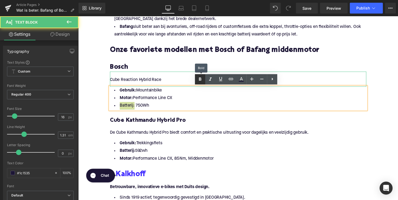
click at [199, 82] on icon at bounding box center [200, 79] width 7 height 7
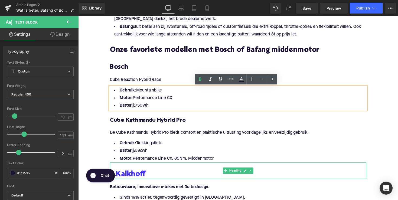
click at [162, 168] on h2 at bounding box center [242, 170] width 263 height 8
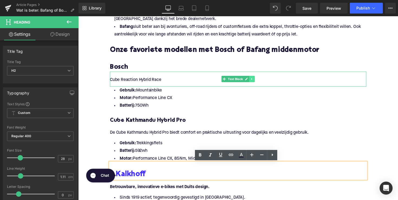
click at [256, 80] on icon at bounding box center [256, 81] width 1 height 2
click at [253, 81] on icon at bounding box center [253, 80] width 3 height 3
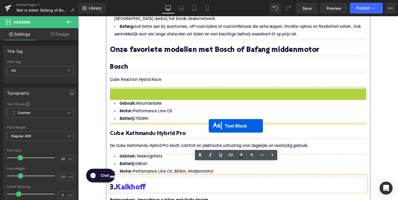
drag, startPoint x: 225, startPoint y: 96, endPoint x: 212, endPoint y: 128, distance: 34.9
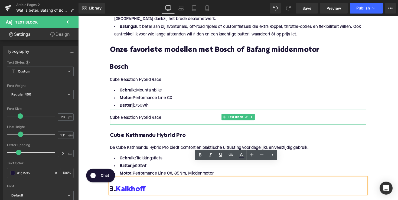
click at [143, 118] on p "Cube Reaction Hybrid Race" at bounding box center [242, 121] width 263 height 6
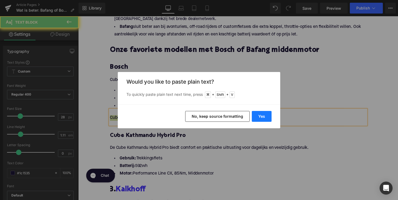
click at [260, 114] on button "Yes" at bounding box center [262, 116] width 20 height 11
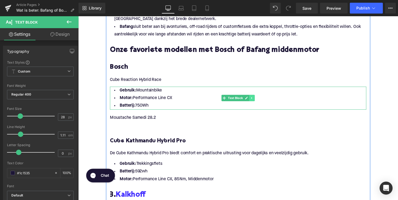
click at [256, 100] on icon at bounding box center [256, 100] width 1 height 2
click at [255, 100] on link at bounding box center [254, 100] width 6 height 7
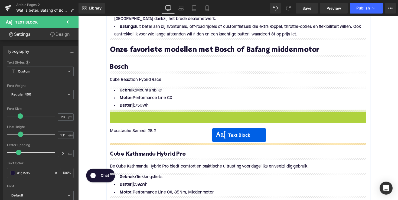
drag, startPoint x: 225, startPoint y: 125, endPoint x: 215, endPoint y: 138, distance: 16.9
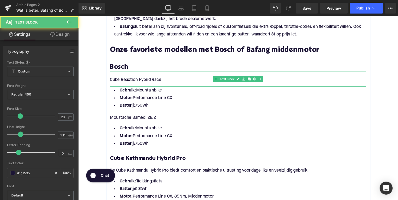
click at [132, 83] on p "Cube Reaction Hybrid Race" at bounding box center [242, 82] width 263 height 6
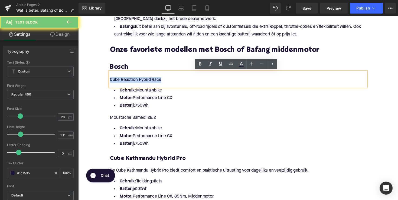
click at [132, 83] on p "Cube Reaction Hybrid Race" at bounding box center [242, 82] width 263 height 6
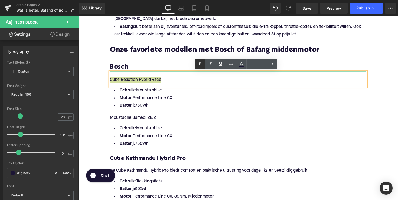
click at [200, 64] on icon at bounding box center [200, 63] width 2 height 3
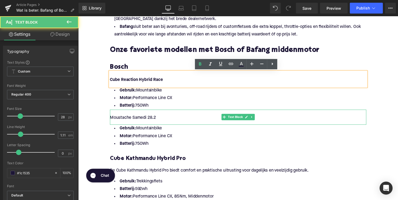
click at [130, 119] on p "Moustache Samedi 28.2" at bounding box center [242, 121] width 263 height 6
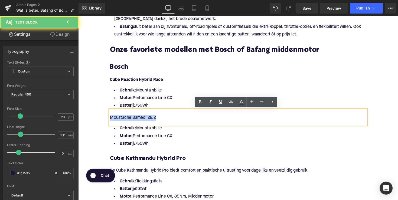
click at [130, 119] on p "Moustache Samedi 28.2" at bounding box center [242, 121] width 263 height 6
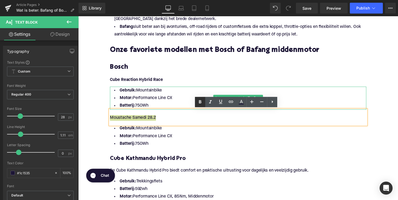
click at [200, 104] on icon at bounding box center [200, 102] width 7 height 7
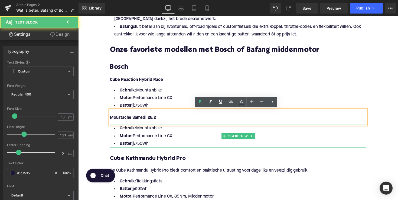
click at [151, 146] on li "Batterij: 750Wh" at bounding box center [242, 147] width 263 height 8
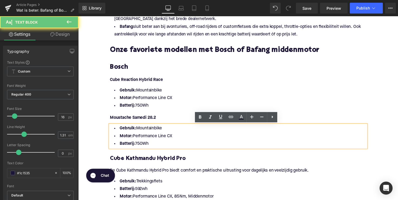
click at [149, 148] on li "Batterij: 750Wh" at bounding box center [242, 147] width 263 height 8
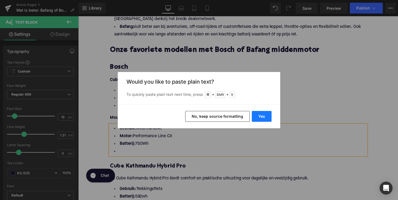
click at [258, 116] on button "Yes" at bounding box center [262, 116] width 20 height 11
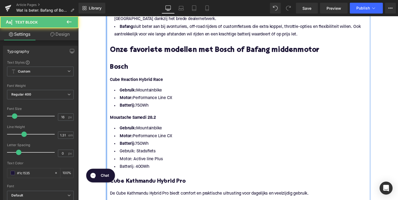
drag, startPoint x: 144, startPoint y: 146, endPoint x: 106, endPoint y: 127, distance: 42.5
click at [107, 127] on div "Motorlijnen en specificaties Heading Bosch middenmotor Heading Biedt een uitgeb…" at bounding box center [242, 163] width 271 height 921
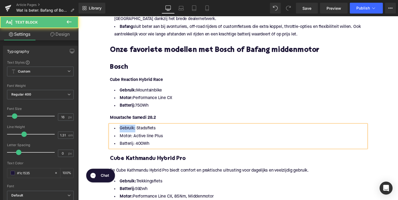
drag, startPoint x: 134, startPoint y: 131, endPoint x: 104, endPoint y: 131, distance: 30.3
click at [104, 131] on div "Home / Wat is beter: Bafang of Bosch middenmotor? Breadcrumbs Wat is beter: Baf…" at bounding box center [242, 138] width 328 height 1314
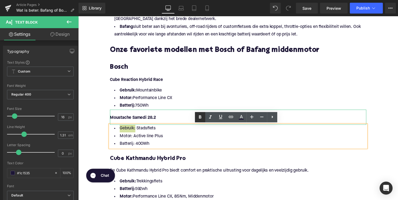
click at [201, 118] on icon at bounding box center [200, 116] width 2 height 3
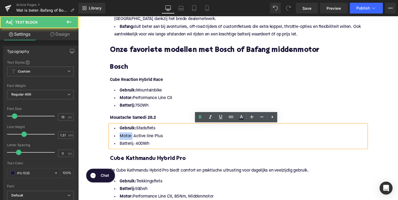
drag, startPoint x: 131, startPoint y: 140, endPoint x: 105, endPoint y: 140, distance: 26.3
click at [105, 140] on div "Home / Wat is beter: Bafang of Bosch middenmotor? Breadcrumbs Wat is beter: Baf…" at bounding box center [242, 138] width 328 height 1314
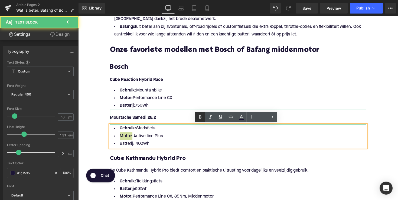
click at [197, 115] on link at bounding box center [200, 117] width 10 height 10
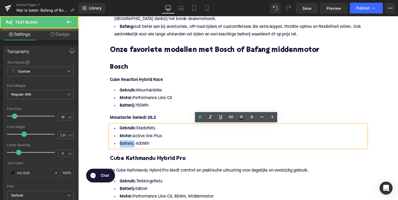
drag, startPoint x: 133, startPoint y: 148, endPoint x: 114, endPoint y: 148, distance: 19.2
click at [114, 148] on li "Batterij: 400Wh" at bounding box center [242, 147] width 263 height 8
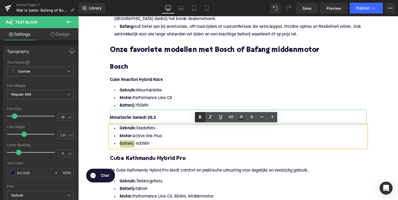
click at [199, 119] on icon at bounding box center [200, 117] width 7 height 7
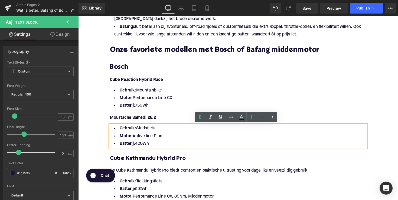
click at [142, 163] on h4 "Cube Kathmandu Hybrid Pro" at bounding box center [242, 163] width 263 height 8
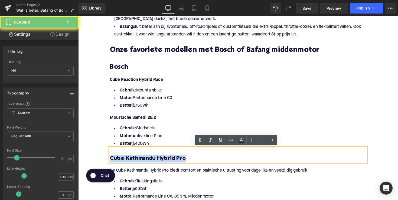
click at [142, 163] on h4 "Cube Kathmandu Hybrid Pro" at bounding box center [242, 163] width 263 height 8
paste div
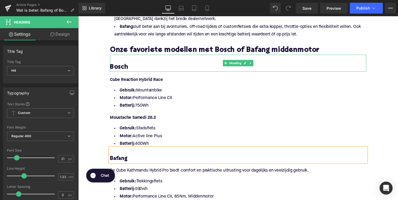
click at [122, 69] on h3 "Bosch" at bounding box center [242, 68] width 263 height 9
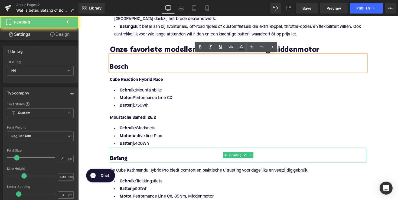
click at [123, 162] on h4 "Bafang" at bounding box center [242, 163] width 263 height 8
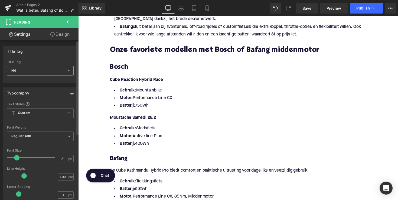
click at [52, 72] on span "H4" at bounding box center [40, 70] width 67 height 9
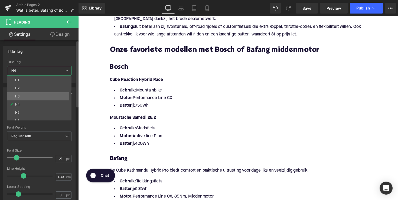
click at [44, 97] on li "H3" at bounding box center [40, 96] width 67 height 8
type input "25"
type input "1.28"
type input "100"
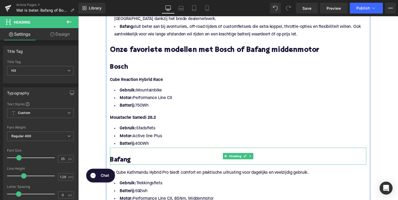
scroll to position [640, 0]
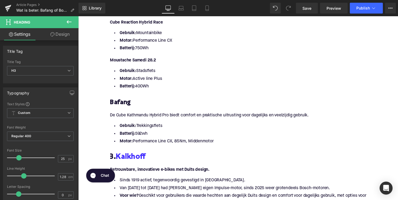
click at [152, 119] on p "De Cube Kathmandu Hybrid Pro biedt comfort en praktische uitrusting voor dageli…" at bounding box center [242, 118] width 263 height 6
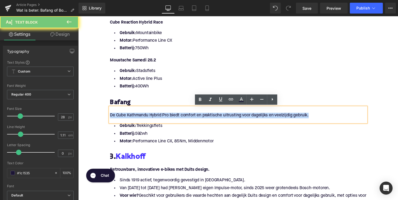
click at [152, 119] on p "De Cube Kathmandu Hybrid Pro biedt comfort en praktische uitrusting voor dageli…" at bounding box center [242, 118] width 263 height 6
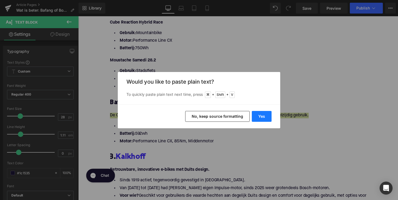
click at [267, 113] on button "Yes" at bounding box center [262, 116] width 20 height 11
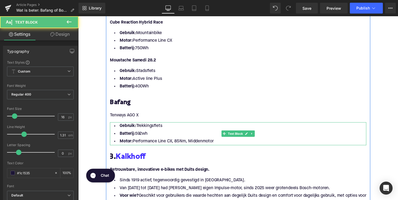
click at [222, 138] on li "Batterij: 592wh" at bounding box center [242, 137] width 263 height 8
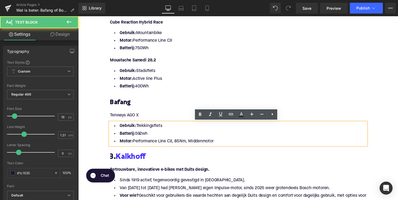
click at [221, 143] on li "Motor: Performance Line CX, 85Nm, Middenmotor" at bounding box center [242, 145] width 263 height 8
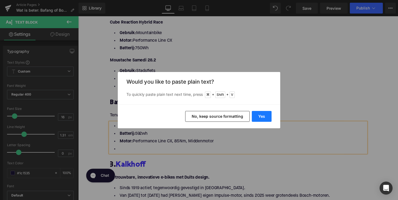
click at [259, 116] on button "Yes" at bounding box center [262, 116] width 20 height 11
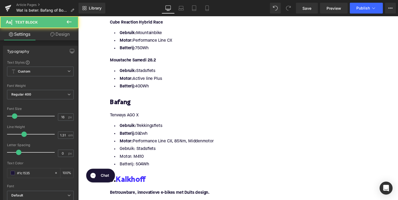
drag, startPoint x: 219, startPoint y: 144, endPoint x: 104, endPoint y: 131, distance: 115.9
click at [104, 131] on div "Home / Wat is beter: Bafang of Bosch middenmotor? Breadcrumbs Wat is beter: Baf…" at bounding box center [242, 92] width 328 height 1340
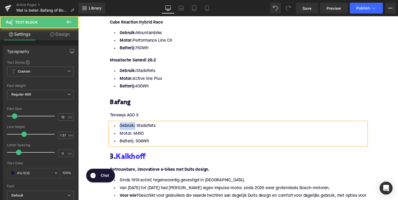
drag, startPoint x: 135, startPoint y: 129, endPoint x: 110, endPoint y: 129, distance: 24.7
click at [111, 129] on li "Gebruik: Stadsfiets" at bounding box center [242, 129] width 263 height 8
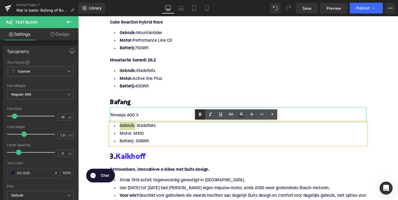
click at [202, 115] on icon at bounding box center [200, 114] width 7 height 7
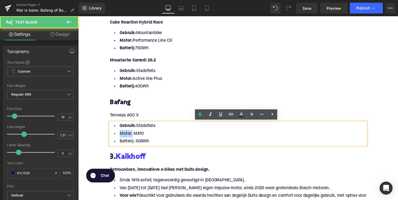
drag, startPoint x: 131, startPoint y: 137, endPoint x: 113, endPoint y: 137, distance: 17.9
click at [113, 137] on li "Motor: M410" at bounding box center [242, 137] width 263 height 8
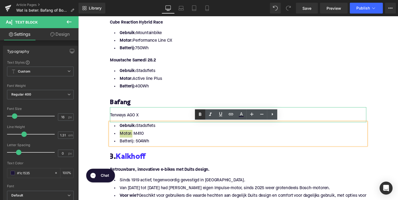
click at [201, 112] on icon at bounding box center [200, 114] width 7 height 7
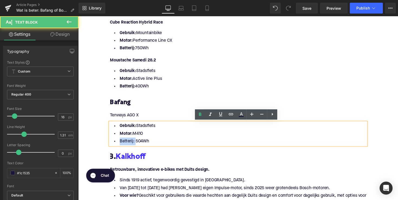
drag, startPoint x: 134, startPoint y: 142, endPoint x: 113, endPoint y: 142, distance: 20.9
click at [113, 142] on li "Batterij: 504Wh" at bounding box center [242, 145] width 263 height 8
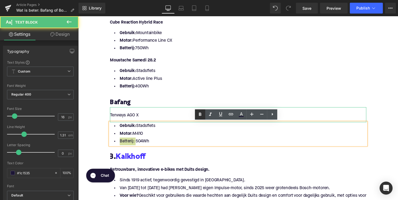
click at [201, 117] on icon at bounding box center [200, 114] width 7 height 7
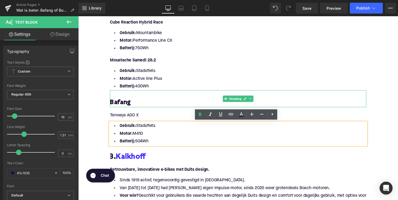
click at [175, 107] on h3 "Bafang" at bounding box center [242, 105] width 263 height 9
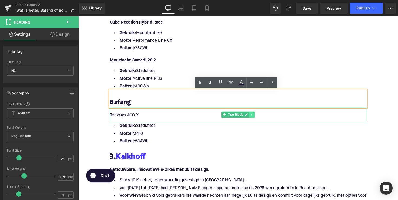
click at [256, 118] on icon at bounding box center [256, 116] width 3 height 3
click at [252, 118] on icon at bounding box center [253, 117] width 3 height 3
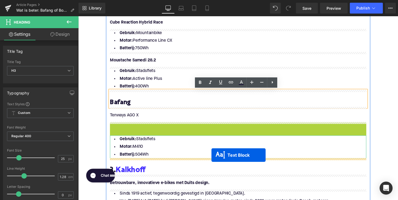
drag, startPoint x: 225, startPoint y: 131, endPoint x: 215, endPoint y: 159, distance: 29.6
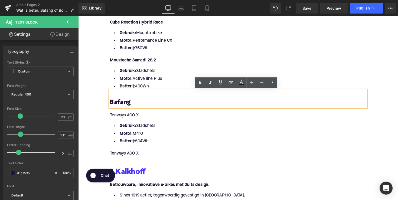
click at [117, 156] on p "Tenways AGO X" at bounding box center [242, 157] width 263 height 6
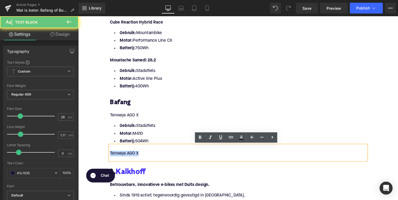
click at [117, 156] on p "Tenways AGO X" at bounding box center [242, 157] width 263 height 6
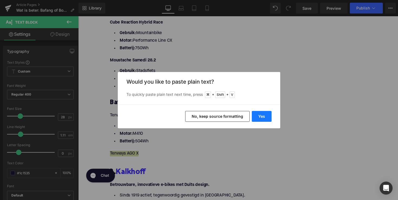
click at [263, 115] on button "Yes" at bounding box center [262, 116] width 20 height 11
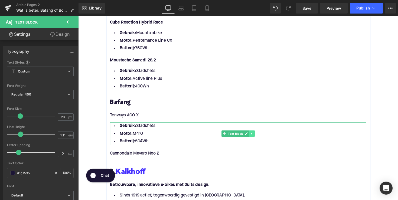
click at [256, 135] on icon at bounding box center [256, 136] width 3 height 3
click at [252, 136] on icon at bounding box center [253, 136] width 3 height 3
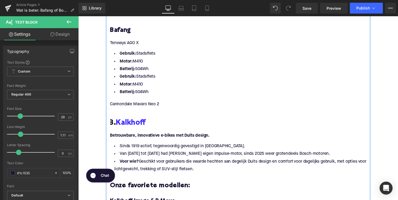
scroll to position [714, 0]
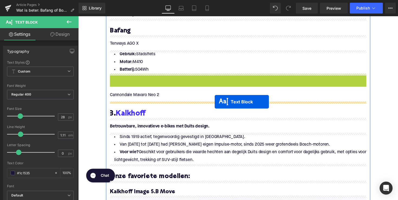
drag, startPoint x: 225, startPoint y: 85, endPoint x: 218, endPoint y: 104, distance: 20.4
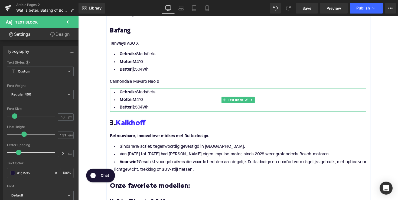
click at [150, 108] on li "Batterij: 504Wh" at bounding box center [242, 110] width 263 height 8
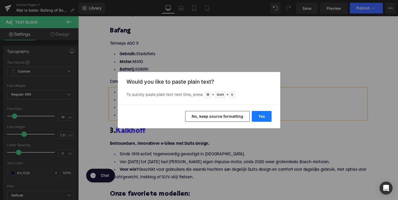
click at [258, 115] on button "Yes" at bounding box center [262, 116] width 20 height 11
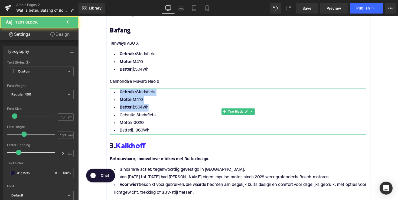
drag, startPoint x: 155, startPoint y: 110, endPoint x: 112, endPoint y: 92, distance: 46.0
click at [112, 92] on ul "Gebruik: Stadsfiets Motor: M410 Batterij: 504Wh Gebruik: Stadsfiets Motor: G020…" at bounding box center [242, 113] width 263 height 47
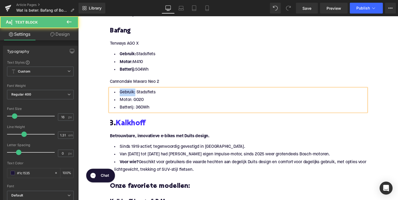
drag, startPoint x: 135, startPoint y: 93, endPoint x: 103, endPoint y: 93, distance: 32.2
click at [103, 93] on div "Home / Wat is beter: Bafang of Bosch middenmotor? Breadcrumbs Wat is beter: Baf…" at bounding box center [242, 25] width 328 height 1355
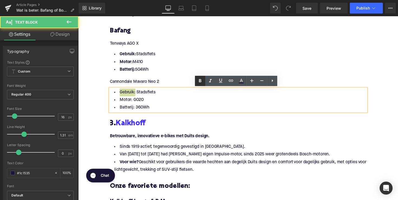
click at [199, 79] on icon at bounding box center [200, 81] width 7 height 7
click at [131, 103] on li "Motor: G020" at bounding box center [242, 102] width 263 height 8
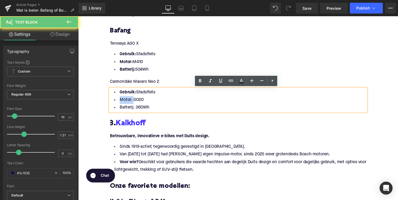
drag, startPoint x: 132, startPoint y: 103, endPoint x: 110, endPoint y: 103, distance: 22.2
click at [111, 103] on li "Motor: G020" at bounding box center [242, 102] width 263 height 8
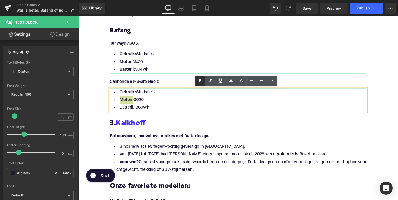
click at [200, 79] on icon at bounding box center [200, 80] width 2 height 3
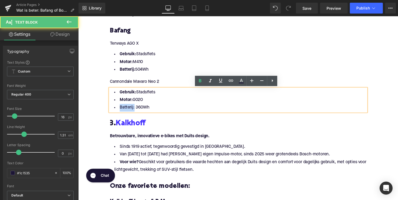
drag, startPoint x: 134, startPoint y: 109, endPoint x: 115, endPoint y: 109, distance: 18.2
click at [115, 109] on li "Batterij: 360Wh" at bounding box center [242, 110] width 263 height 8
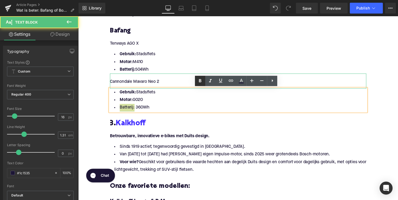
click at [201, 80] on icon at bounding box center [200, 80] width 2 height 3
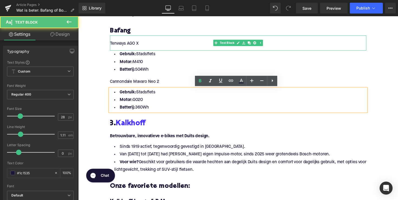
click at [138, 43] on p "Tenways AGO X" at bounding box center [242, 45] width 263 height 6
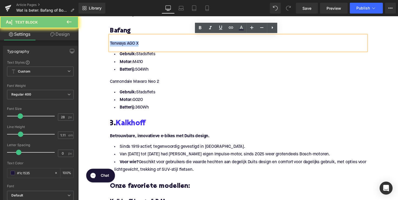
click at [138, 43] on p "Tenways AGO X" at bounding box center [242, 45] width 263 height 6
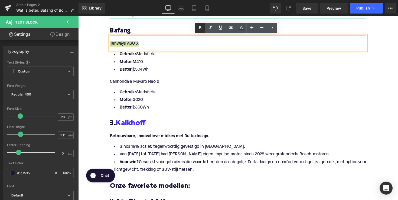
click at [198, 27] on icon at bounding box center [200, 28] width 7 height 7
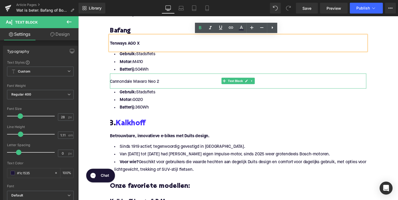
click at [145, 84] on p "Cannondale Mavaro Neo 2" at bounding box center [242, 84] width 263 height 6
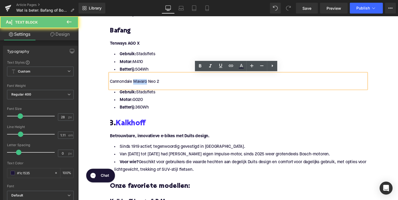
click at [145, 84] on p "Cannondale Mavaro Neo 2" at bounding box center [242, 84] width 263 height 6
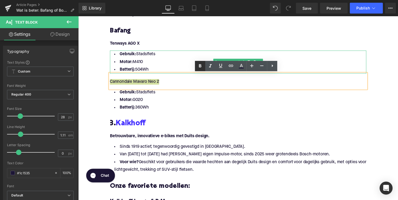
click at [200, 67] on icon at bounding box center [200, 65] width 2 height 3
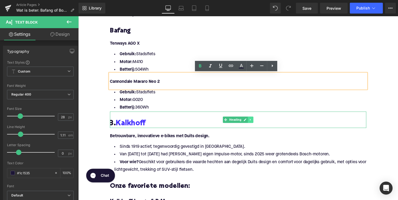
click at [254, 123] on icon at bounding box center [255, 122] width 3 height 3
click at [256, 123] on icon at bounding box center [257, 122] width 3 height 3
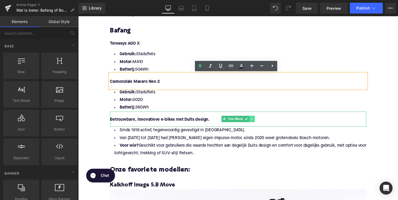
click at [256, 122] on icon at bounding box center [256, 121] width 3 height 3
click at [258, 122] on icon at bounding box center [259, 121] width 3 height 3
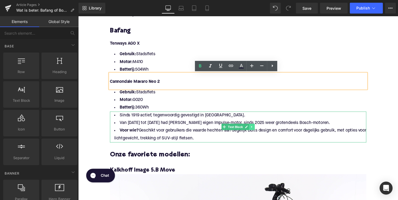
click at [255, 131] on link at bounding box center [257, 130] width 6 height 7
click at [259, 128] on icon at bounding box center [259, 129] width 3 height 3
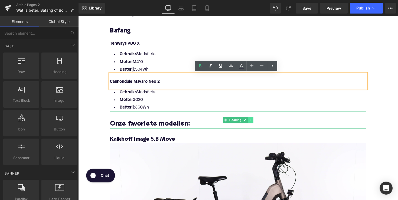
click at [257, 124] on link at bounding box center [255, 122] width 6 height 7
click at [256, 124] on icon at bounding box center [257, 122] width 3 height 3
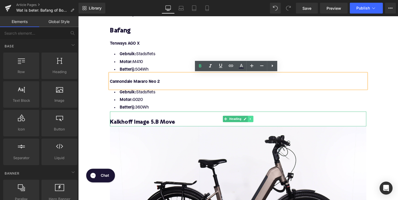
click at [254, 122] on icon at bounding box center [254, 122] width 1 height 2
click at [255, 123] on link at bounding box center [258, 121] width 6 height 7
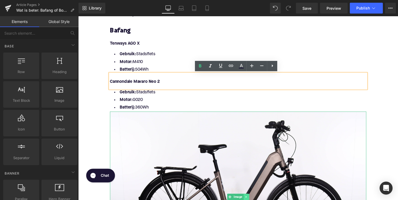
click at [249, 200] on icon at bounding box center [250, 201] width 3 height 3
click at [251, 200] on link at bounding box center [254, 201] width 6 height 7
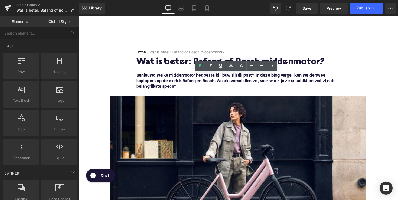
scroll to position [26, 0]
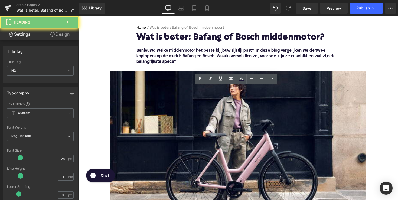
paste div
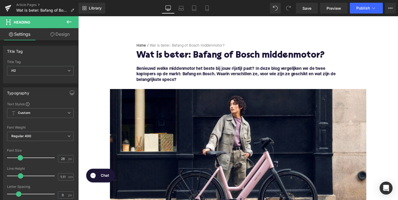
scroll to position [0, 0]
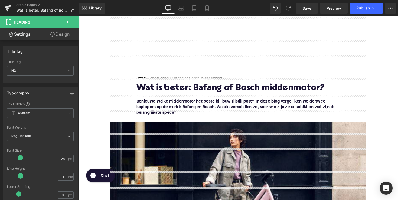
scroll to position [688, 0]
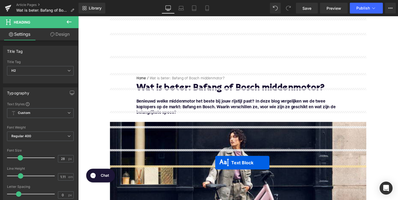
drag, startPoint x: 228, startPoint y: 79, endPoint x: 219, endPoint y: 166, distance: 87.4
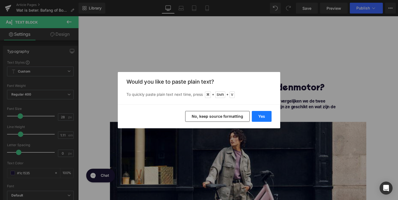
click at [256, 115] on button "Yes" at bounding box center [262, 116] width 20 height 11
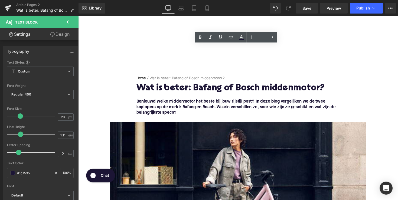
scroll to position [800, 0]
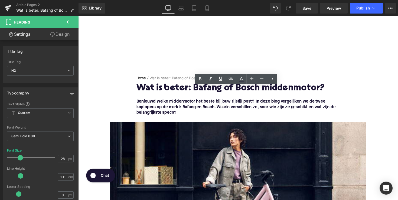
drag, startPoint x: 203, startPoint y: 91, endPoint x: 307, endPoint y: 91, distance: 103.5
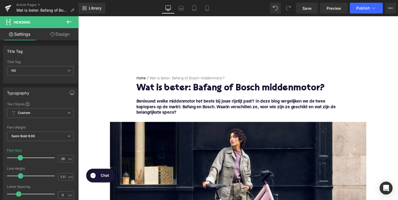
scroll to position [835, 0]
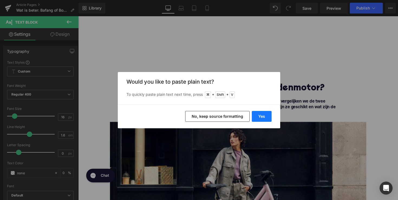
click at [260, 115] on button "Yes" at bounding box center [262, 116] width 20 height 11
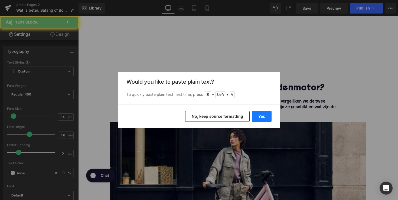
click at [259, 118] on button "Yes" at bounding box center [262, 116] width 20 height 11
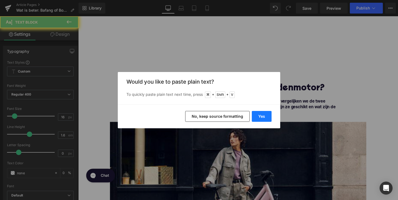
click at [266, 115] on button "Yes" at bounding box center [262, 116] width 20 height 11
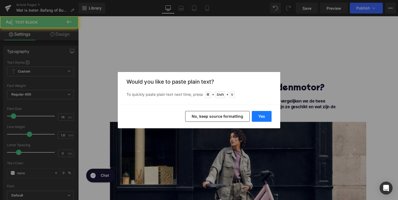
click at [261, 117] on button "Yes" at bounding box center [262, 116] width 20 height 11
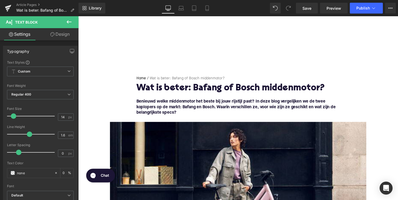
scroll to position [852, 0]
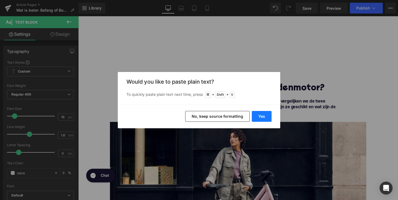
click at [258, 114] on button "Yes" at bounding box center [262, 116] width 20 height 11
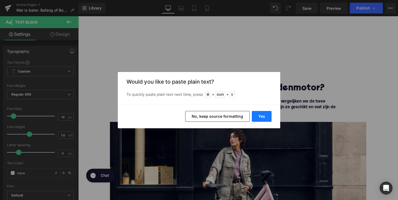
click at [261, 117] on button "Yes" at bounding box center [262, 116] width 20 height 11
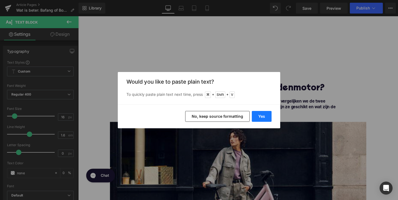
click at [257, 117] on button "Yes" at bounding box center [262, 116] width 20 height 11
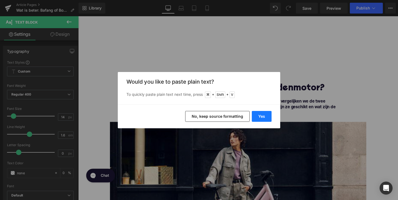
click at [265, 118] on button "Yes" at bounding box center [262, 116] width 20 height 11
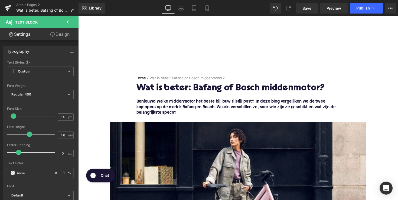
scroll to position [15, 0]
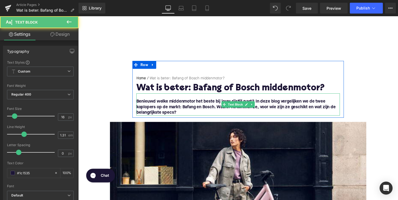
click at [191, 102] on font "Benieuwd welke middenmotor het beste bij jouw rijstijl past? In deze blog verge…" at bounding box center [240, 110] width 204 height 16
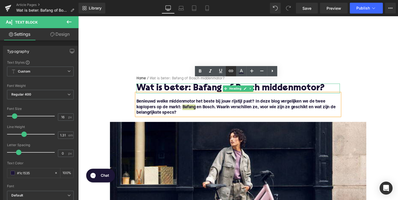
click at [232, 72] on icon at bounding box center [231, 71] width 5 height 2
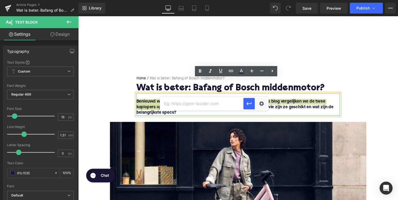
click at [204, 106] on input "text" at bounding box center [201, 104] width 83 height 14
paste input "[URL][DOMAIN_NAME]"
click at [250, 102] on icon "button" at bounding box center [249, 104] width 7 height 7
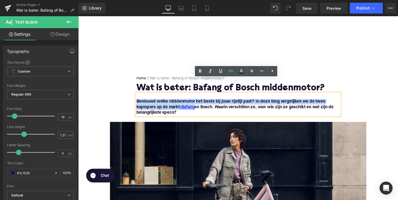
click at [209, 102] on font "Benieuwd welke middenmotor het beste bij jouw rijstijl past? In deze blog verge…" at bounding box center [239, 110] width 202 height 16
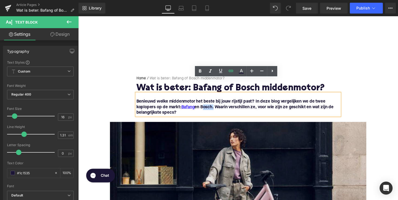
click at [209, 102] on font "Benieuwd welke middenmotor het beste bij jouw rijstijl past? In deze blog verge…" at bounding box center [239, 110] width 202 height 16
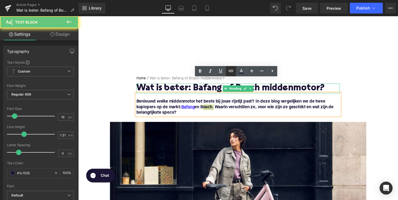
click at [232, 69] on icon at bounding box center [231, 71] width 7 height 7
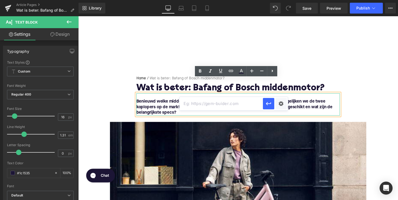
click at [225, 104] on input "text" at bounding box center [221, 104] width 83 height 14
paste input "[URL][DOMAIN_NAME]"
type input "[URL][DOMAIN_NAME]"
click at [267, 102] on icon "button" at bounding box center [268, 104] width 7 height 7
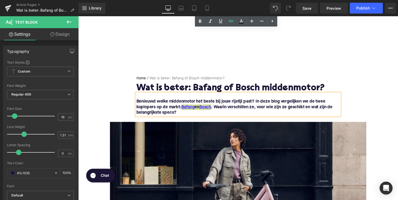
scroll to position [184, 0]
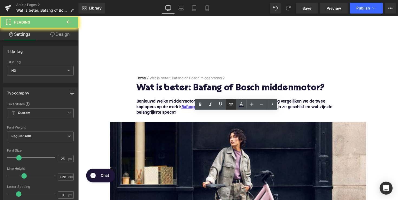
click at [233, 102] on icon at bounding box center [231, 104] width 7 height 7
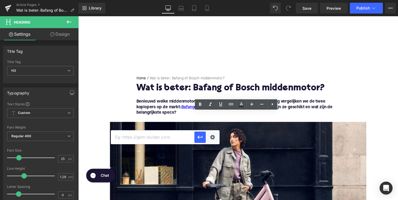
click at [174, 140] on input "text" at bounding box center [152, 138] width 83 height 14
paste input "[URL][DOMAIN_NAME]"
click at [198, 138] on icon "button" at bounding box center [199, 137] width 5 height 3
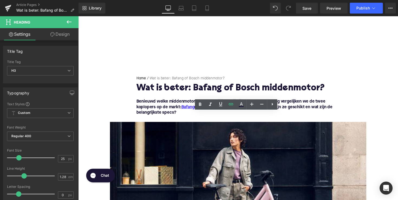
scroll to position [247, 0]
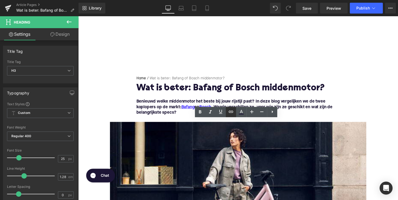
click at [230, 111] on icon at bounding box center [231, 112] width 7 height 7
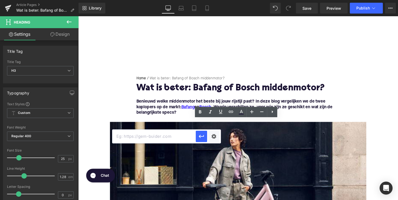
click at [176, 138] on input "text" at bounding box center [153, 137] width 83 height 14
paste input "[URL][DOMAIN_NAME]"
type input "[URL][DOMAIN_NAME]"
click at [200, 139] on icon "button" at bounding box center [201, 136] width 7 height 7
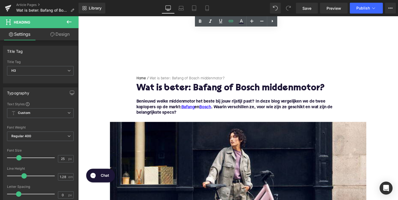
scroll to position [571, 0]
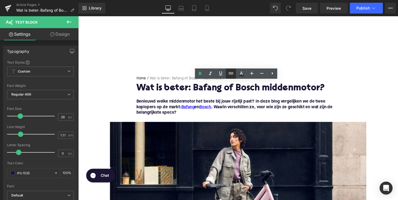
click at [229, 74] on icon at bounding box center [231, 73] width 5 height 2
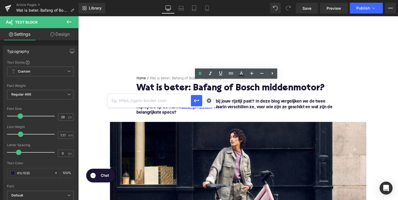
click at [167, 105] on input "text" at bounding box center [149, 101] width 83 height 14
paste input "[URL][DOMAIN_NAME]"
click at [196, 104] on button "button" at bounding box center [196, 100] width 11 height 11
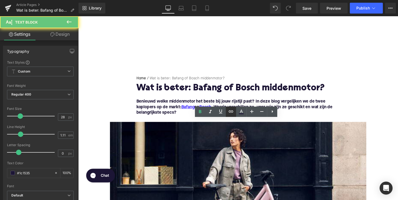
click at [231, 112] on icon at bounding box center [231, 111] width 7 height 7
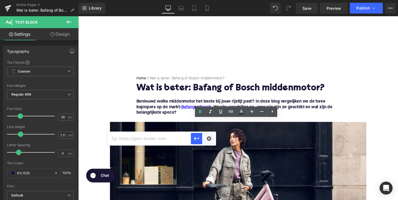
click at [147, 135] on input "text" at bounding box center [149, 139] width 83 height 14
type input "v"
paste input "[URL][DOMAIN_NAME]"
type input "[URL][DOMAIN_NAME]"
click at [197, 137] on icon "button" at bounding box center [196, 138] width 7 height 7
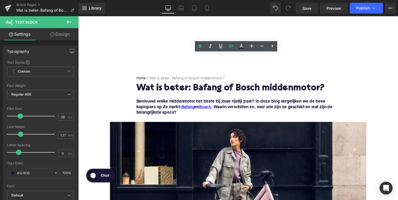
scroll to position [639, 0]
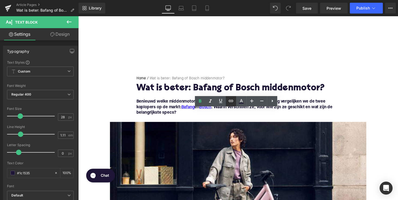
click at [231, 101] on icon at bounding box center [231, 101] width 7 height 7
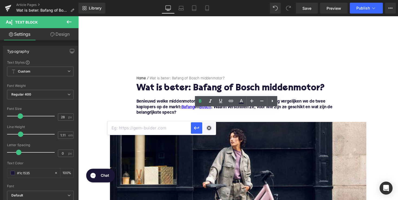
click at [170, 125] on input "text" at bounding box center [149, 128] width 83 height 14
paste input "[URL][DOMAIN_NAME]"
click at [193, 131] on button "button" at bounding box center [196, 127] width 11 height 11
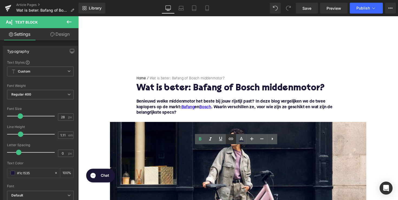
click at [232, 141] on icon at bounding box center [231, 139] width 7 height 7
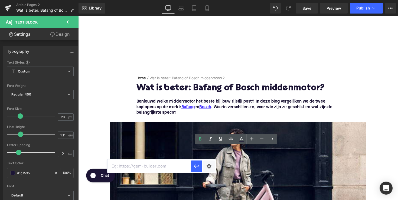
click at [176, 162] on input "text" at bounding box center [149, 167] width 83 height 14
paste input "[URL][DOMAIN_NAME]"
type input "[URL][DOMAIN_NAME]"
click at [201, 168] on button "button" at bounding box center [196, 166] width 11 height 11
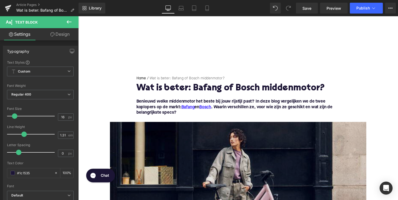
scroll to position [0, 0]
click at [218, 143] on img at bounding box center [242, 199] width 263 height 148
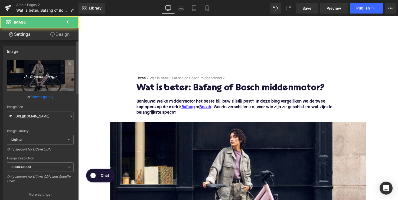
click at [45, 71] on link "Replace Image" at bounding box center [40, 75] width 67 height 31
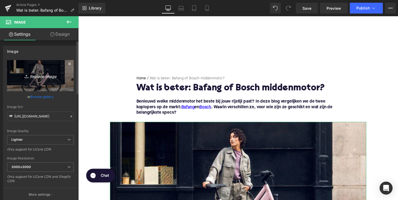
type input "C:\fakepath\moteur-bosch-velo-electrique-couv.avif"
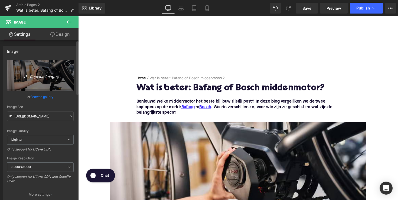
type input "[URL][DOMAIN_NAME]"
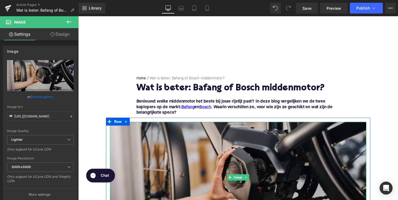
click at [229, 141] on img at bounding box center [242, 182] width 263 height 114
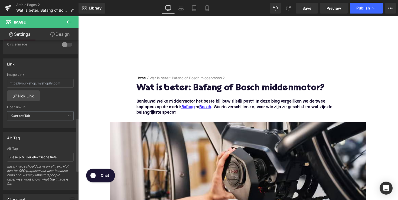
scroll to position [251, 0]
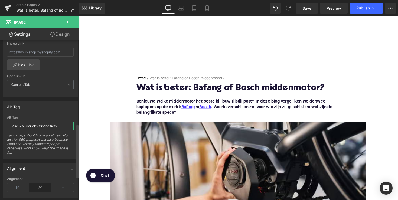
click at [22, 126] on input "Riese & Muller elektrische fiets" at bounding box center [40, 126] width 67 height 9
type input "bosch middenmotor"
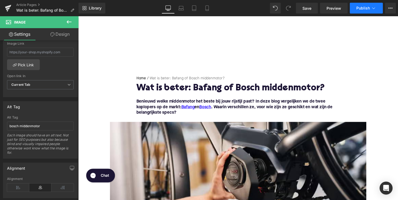
click at [359, 12] on button "Publish" at bounding box center [366, 8] width 33 height 11
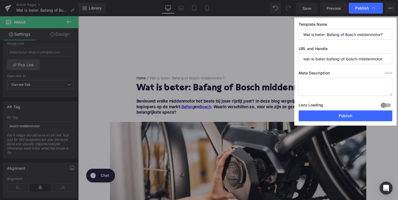
click at [323, 79] on textarea at bounding box center [346, 87] width 94 height 18
paste textarea "Vergelijk Bafang en Bosch middenmotoren. Ontdek verschillen, specificaties en w…"
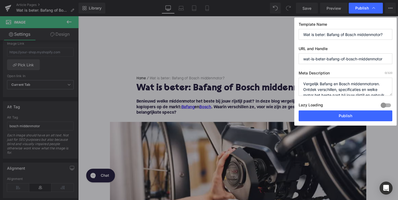
scroll to position [11, 0]
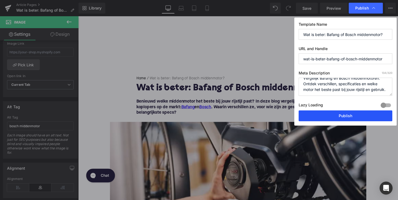
type textarea "Vergelijk Bafang en Bosch middenmotoren. Ontdek verschillen, specificaties en w…"
click at [333, 118] on button "Publish" at bounding box center [346, 116] width 94 height 11
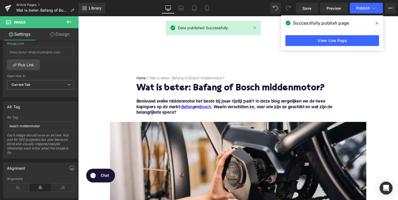
click at [31, 4] on link "Article Pages" at bounding box center [47, 5] width 62 height 4
